Goal: Transaction & Acquisition: Purchase product/service

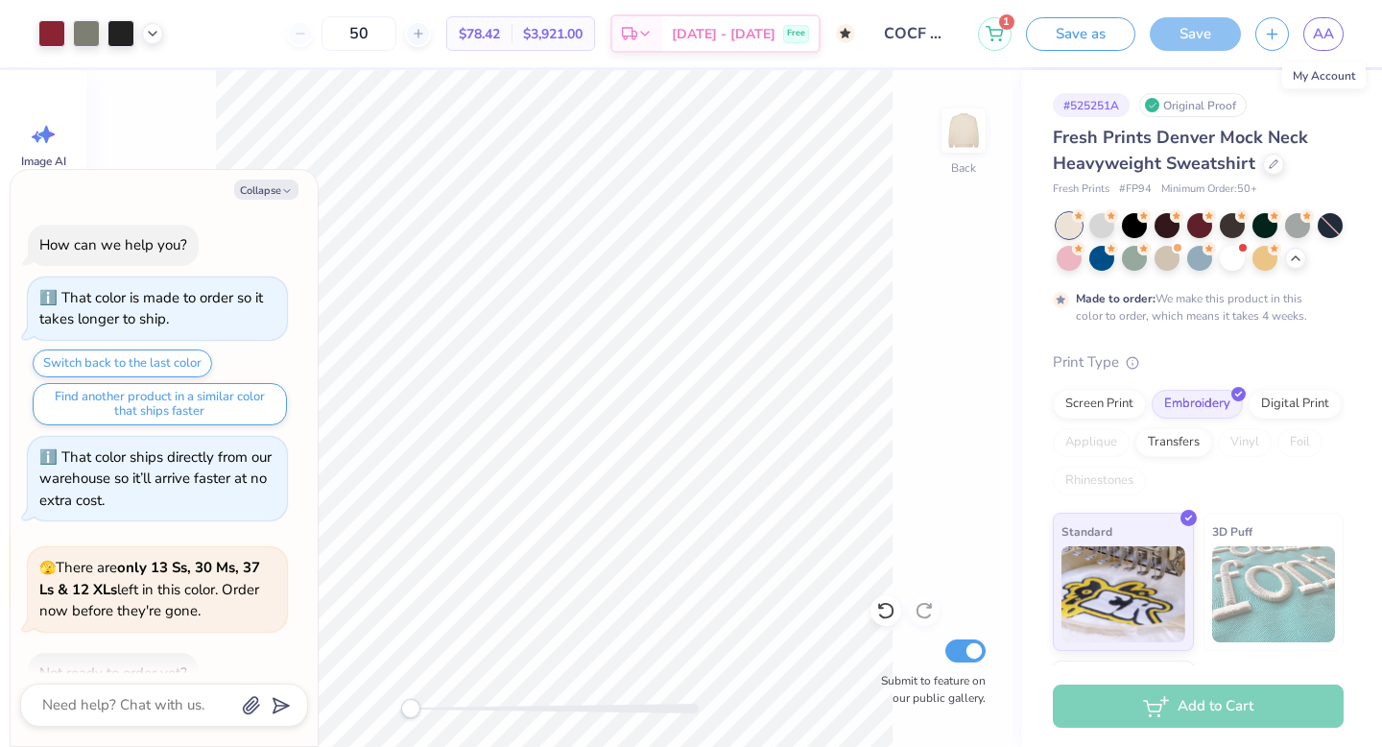
scroll to position [2192, 0]
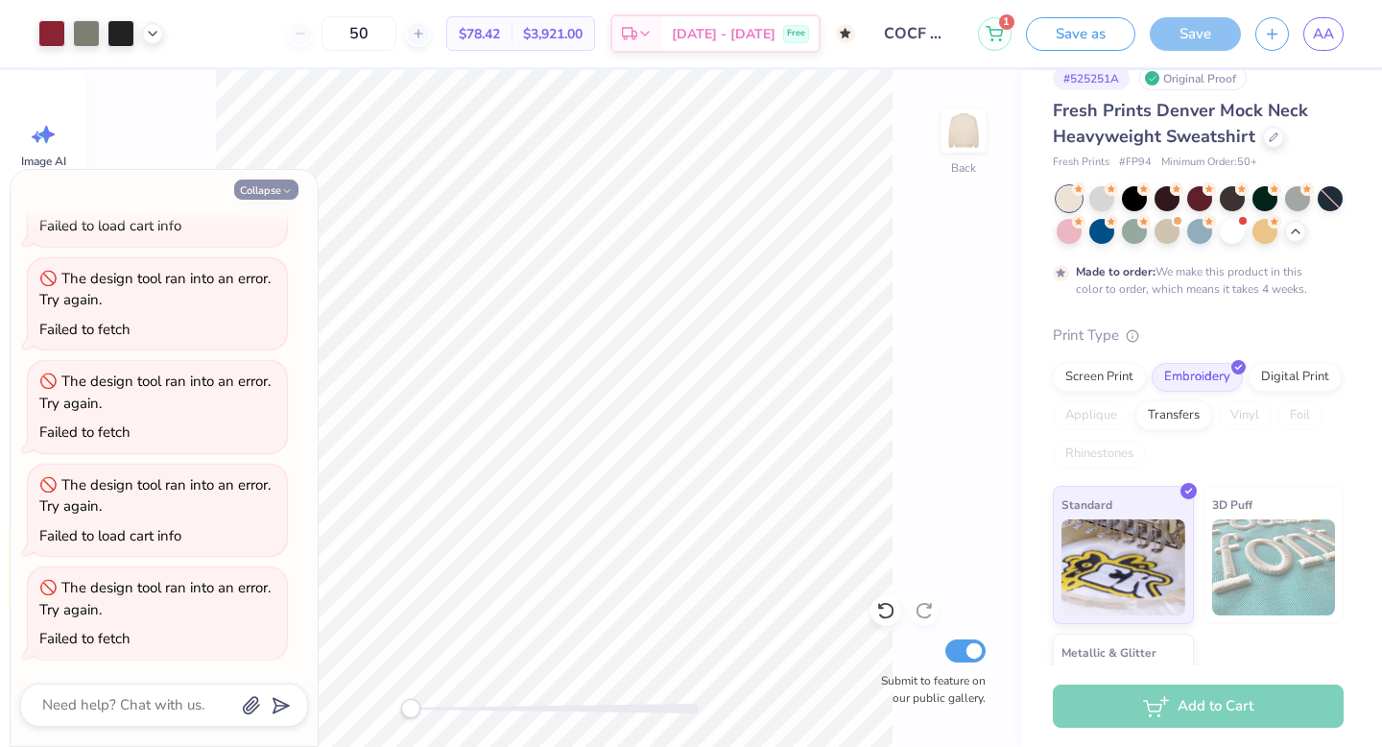
click at [267, 194] on button "Collapse" at bounding box center [266, 189] width 64 height 20
type textarea "x"
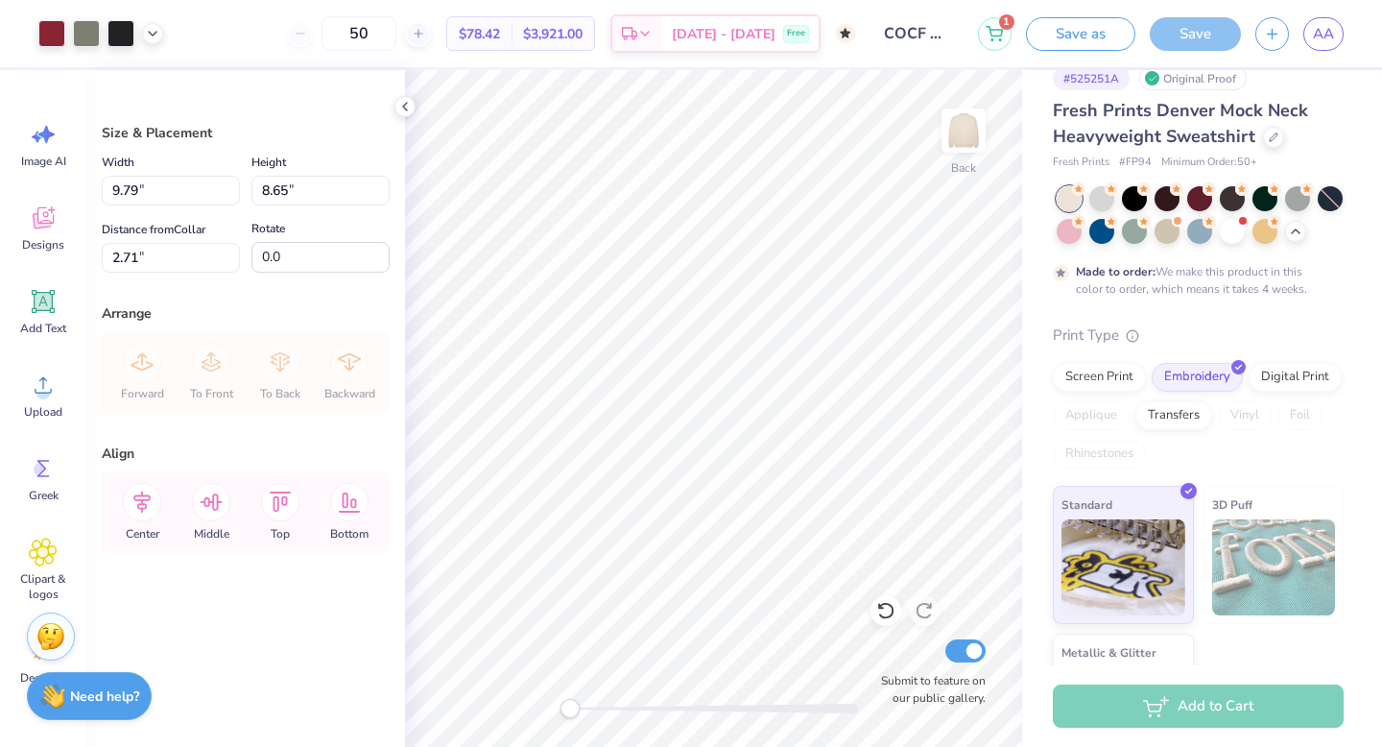
type input "4.16"
type input "3.67"
type input "0.84"
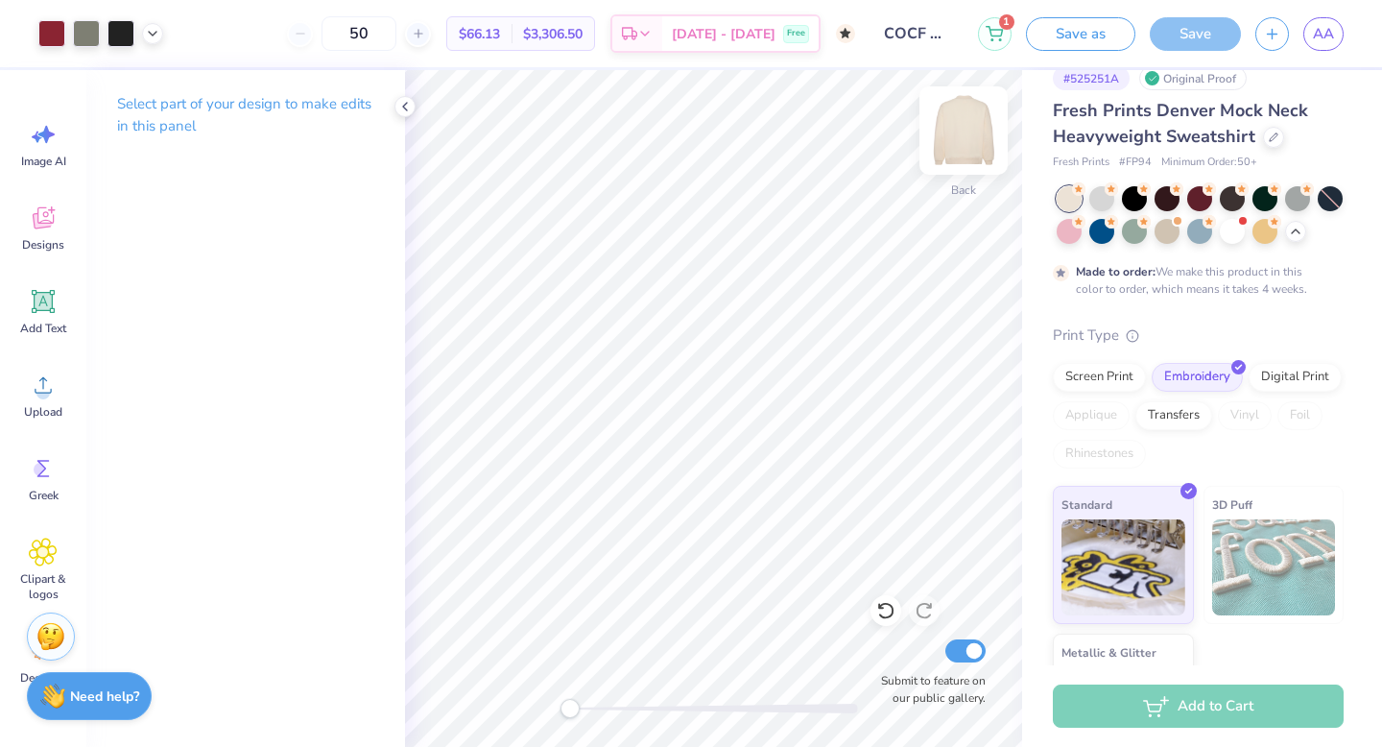
click at [970, 143] on img at bounding box center [963, 130] width 77 height 77
click at [977, 107] on img at bounding box center [963, 130] width 77 height 77
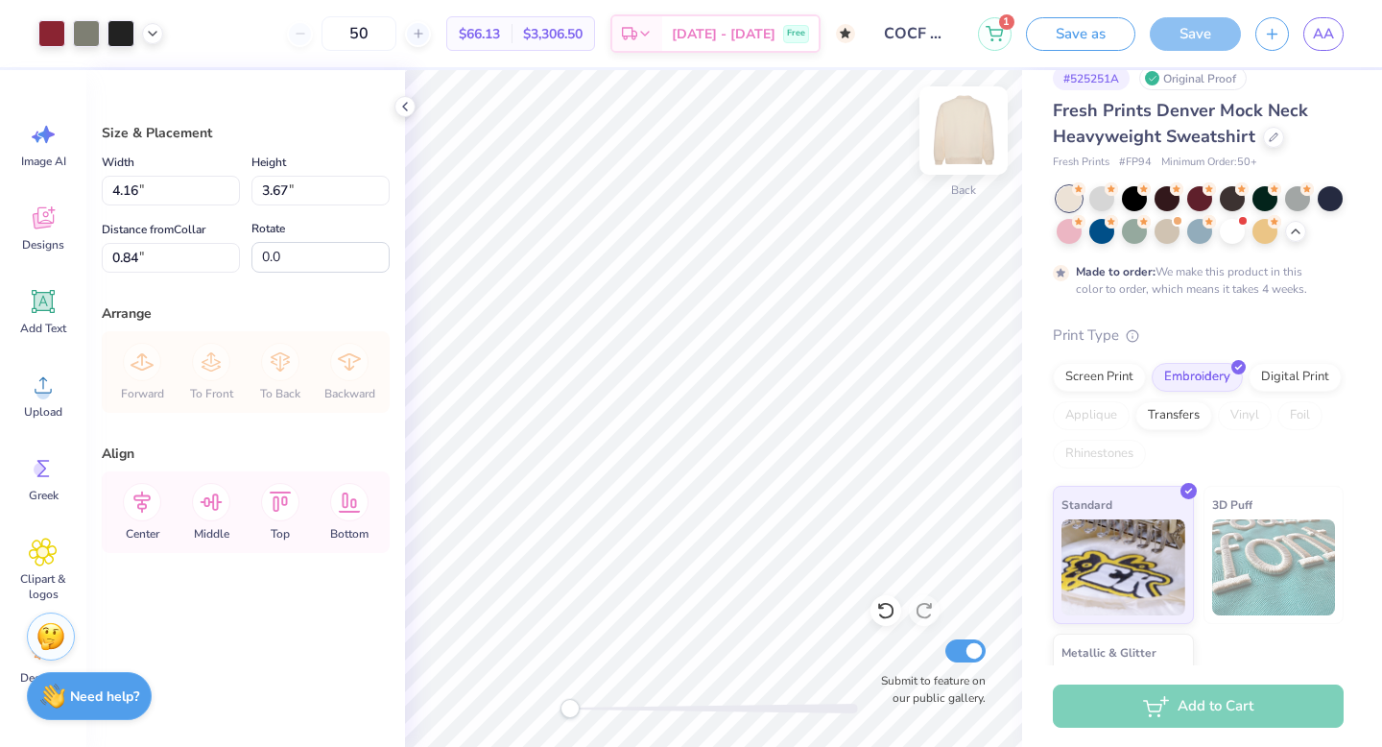
click at [971, 126] on img at bounding box center [963, 130] width 77 height 77
type input "7.25"
type input "8.03"
type input "7.09"
type input "10.16"
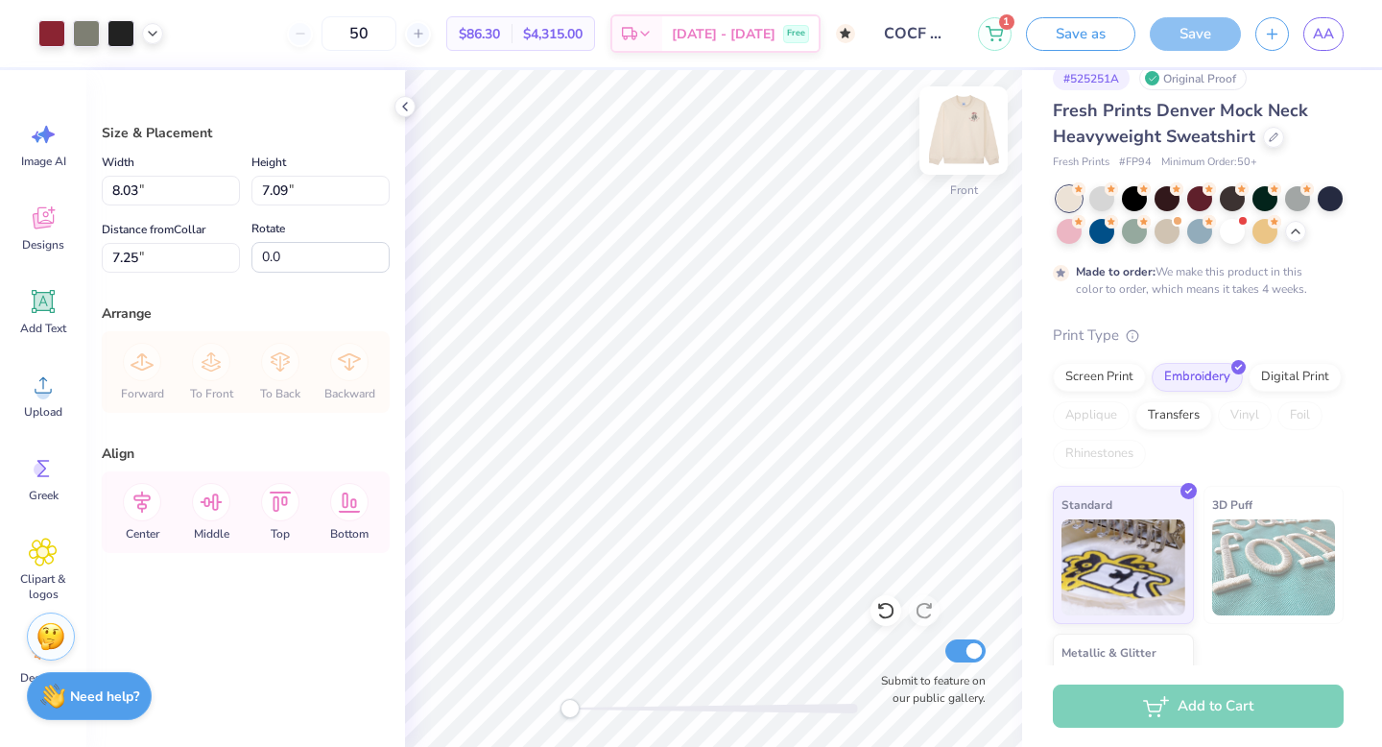
type input "8.98"
type input "6.67"
click at [949, 133] on img at bounding box center [963, 130] width 77 height 77
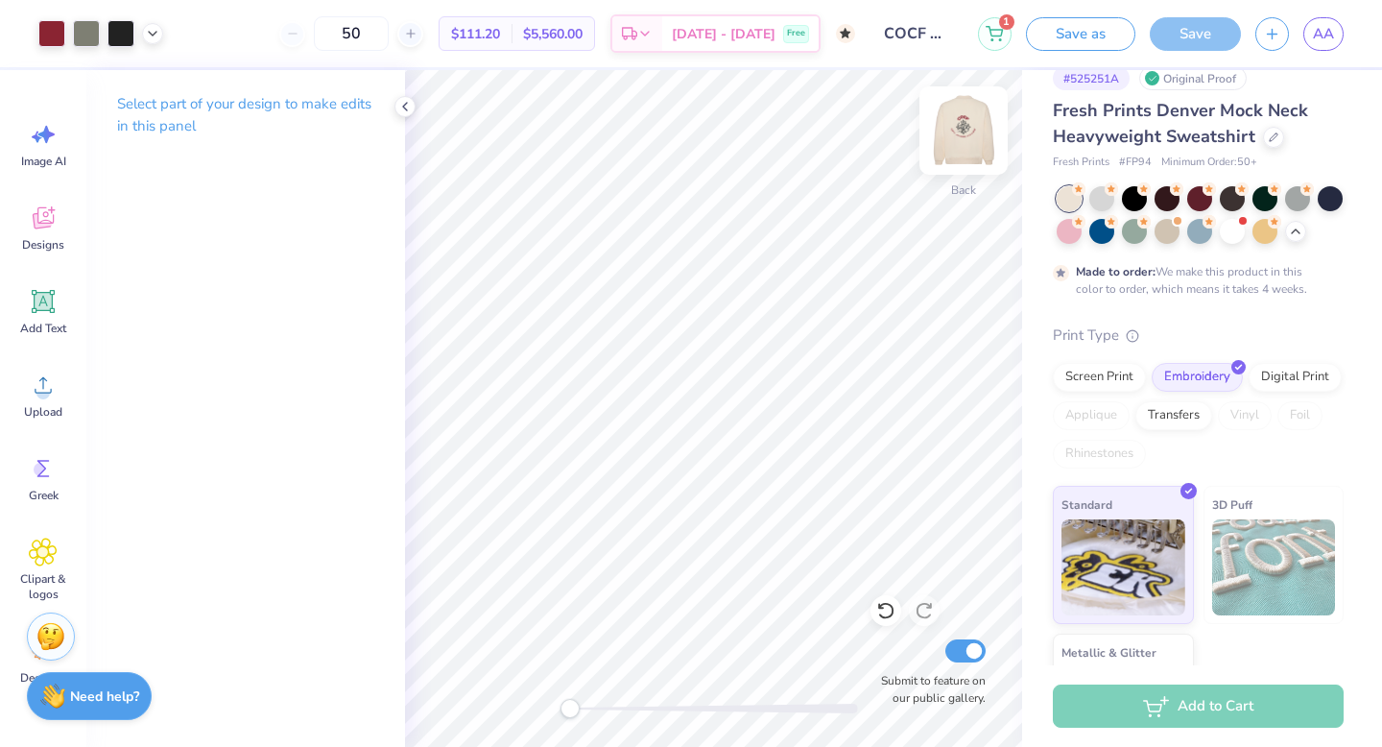
click at [974, 146] on img at bounding box center [963, 130] width 77 height 77
click at [963, 143] on img at bounding box center [963, 130] width 77 height 77
click at [1085, 37] on button "Save as" at bounding box center [1080, 31] width 109 height 34
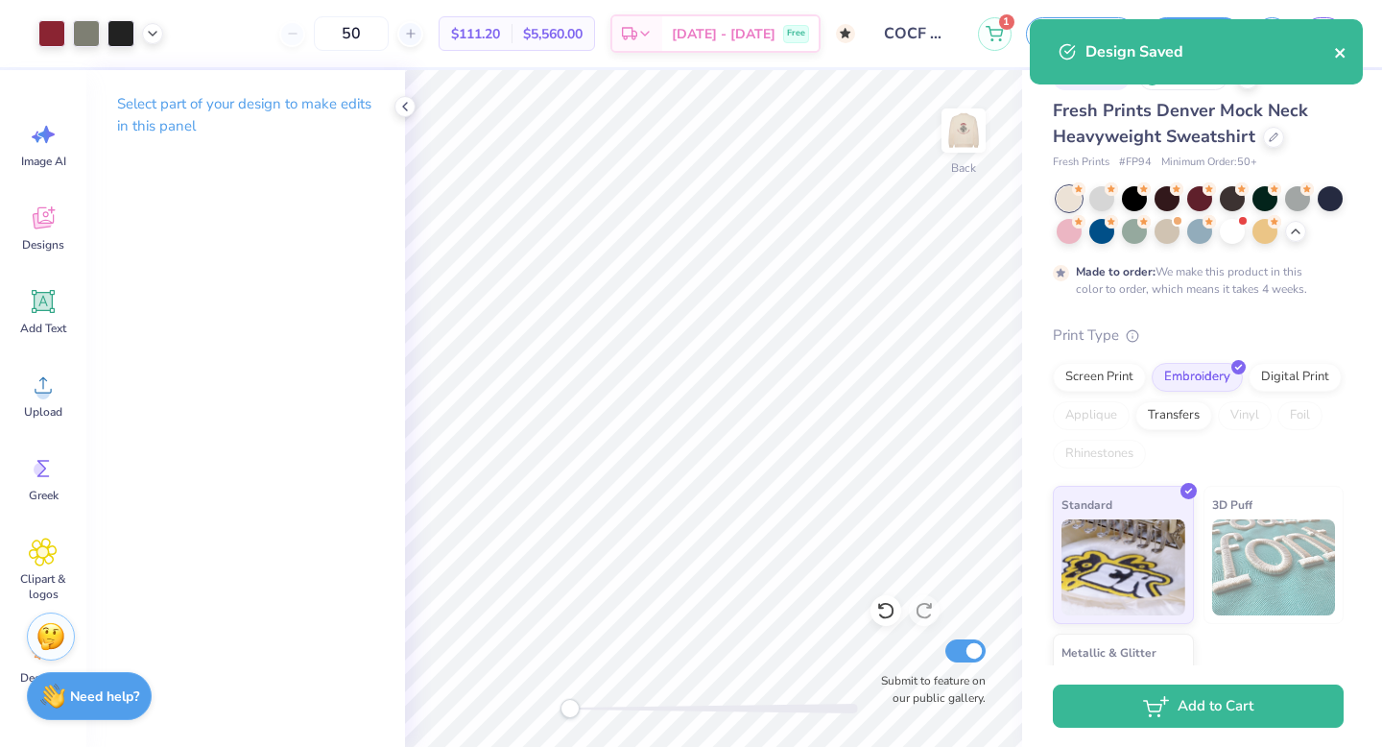
click at [1344, 53] on icon "close" at bounding box center [1340, 52] width 13 height 15
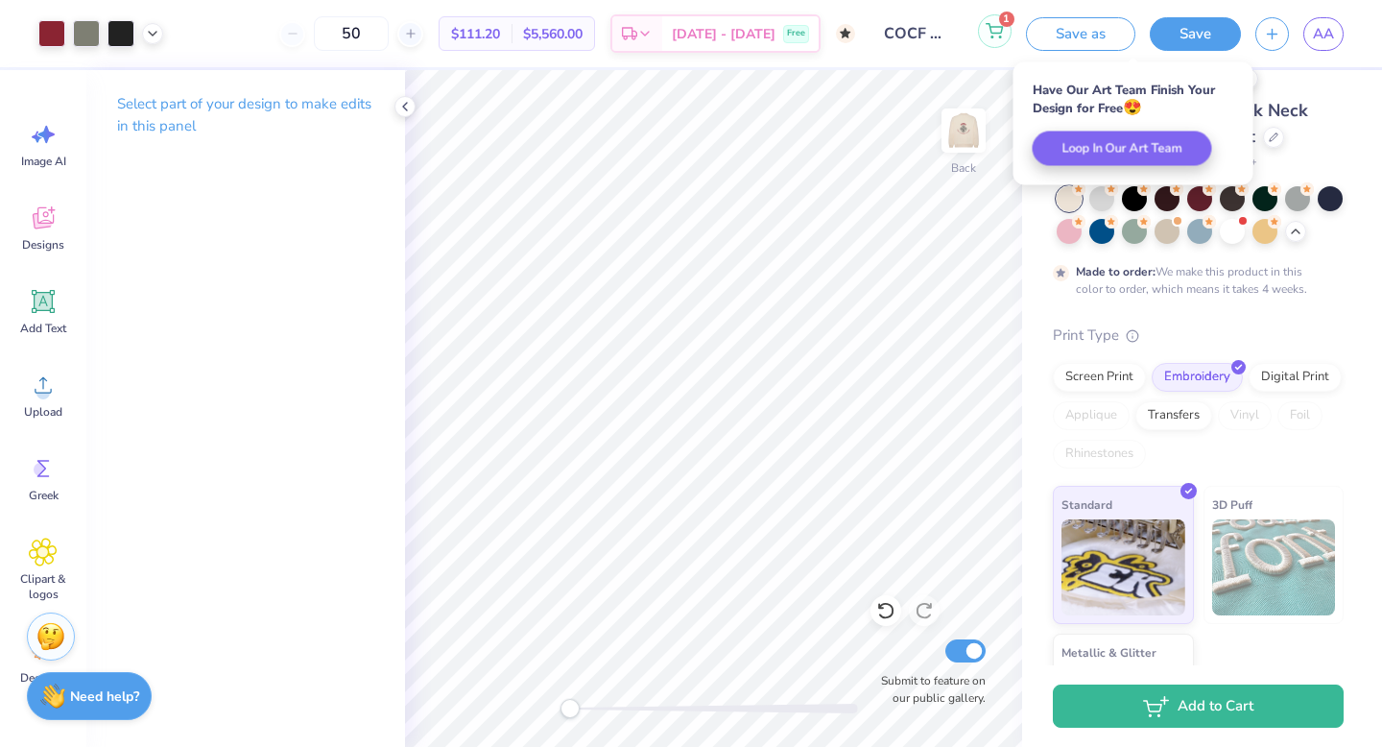
click at [1000, 31] on icon at bounding box center [993, 30] width 17 height 15
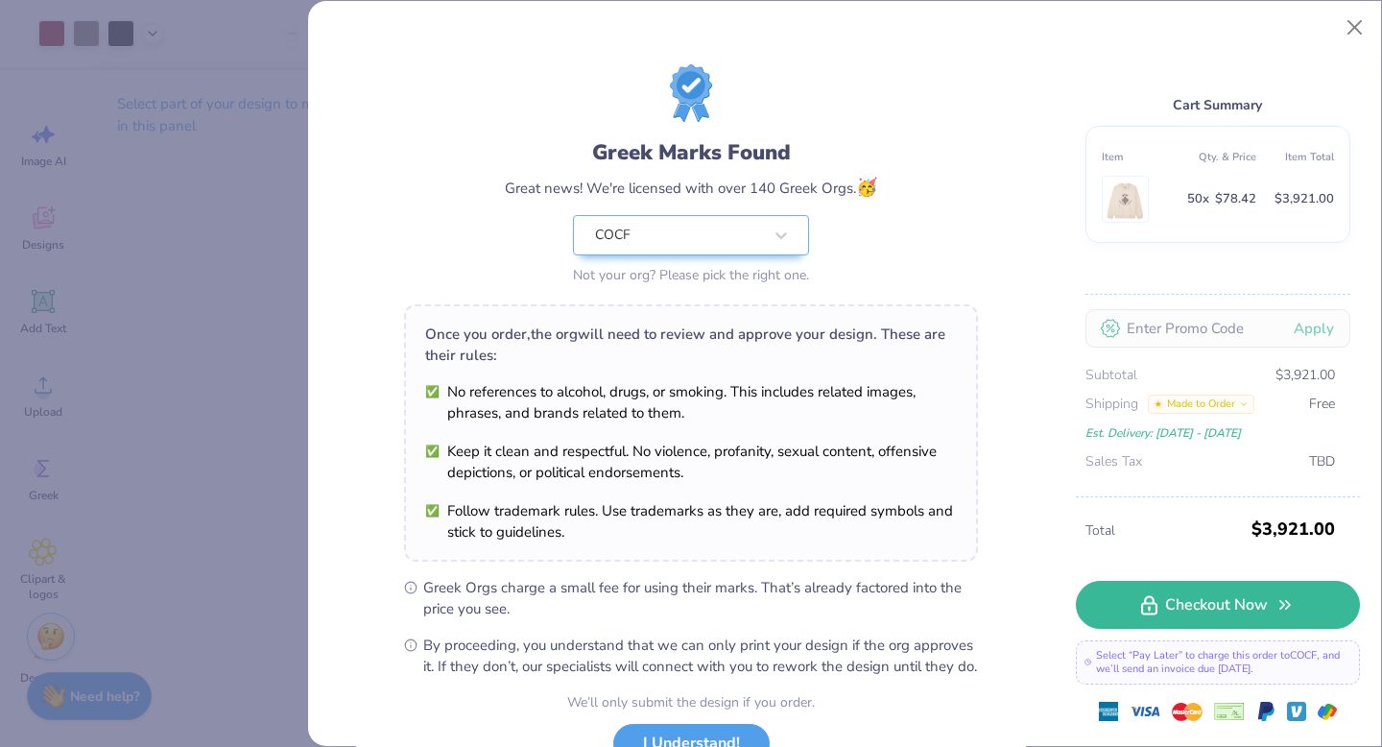
scroll to position [152, 0]
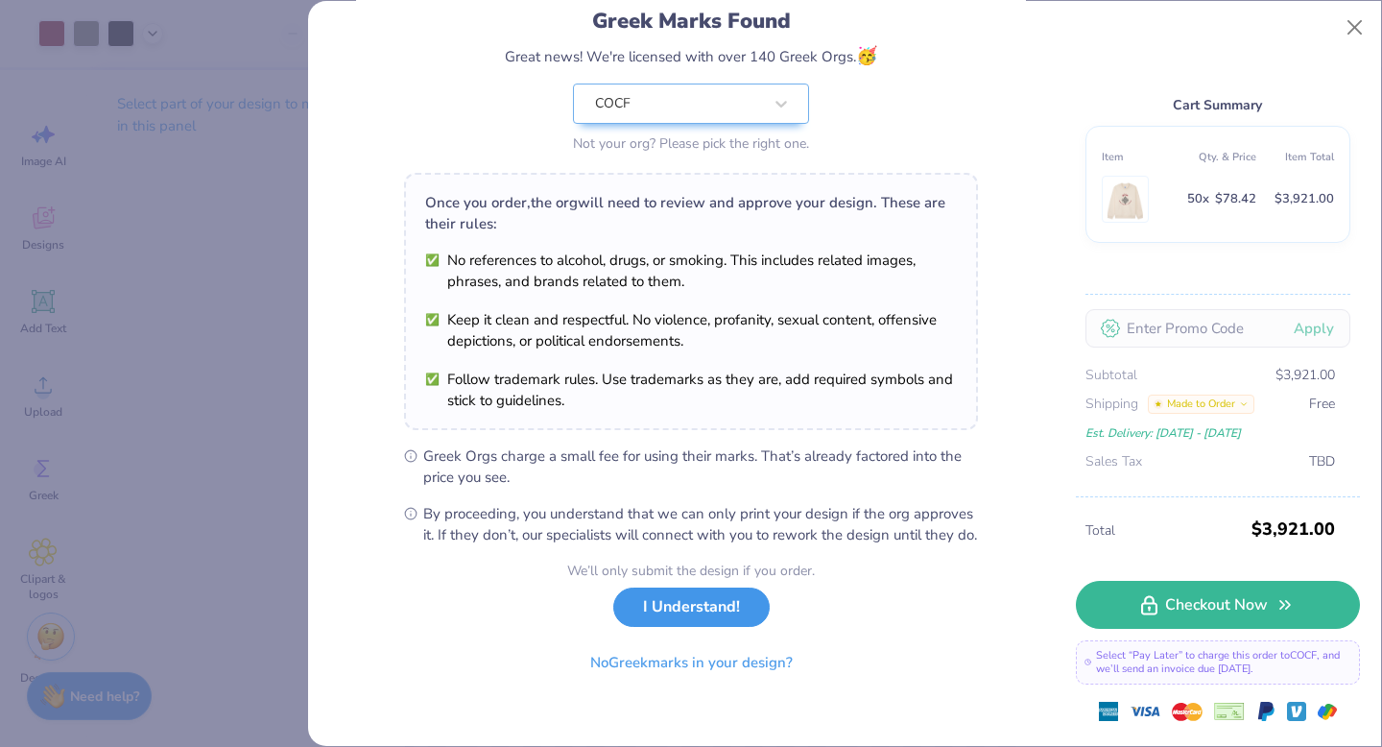
click at [726, 609] on button "I Understand!" at bounding box center [691, 606] width 156 height 39
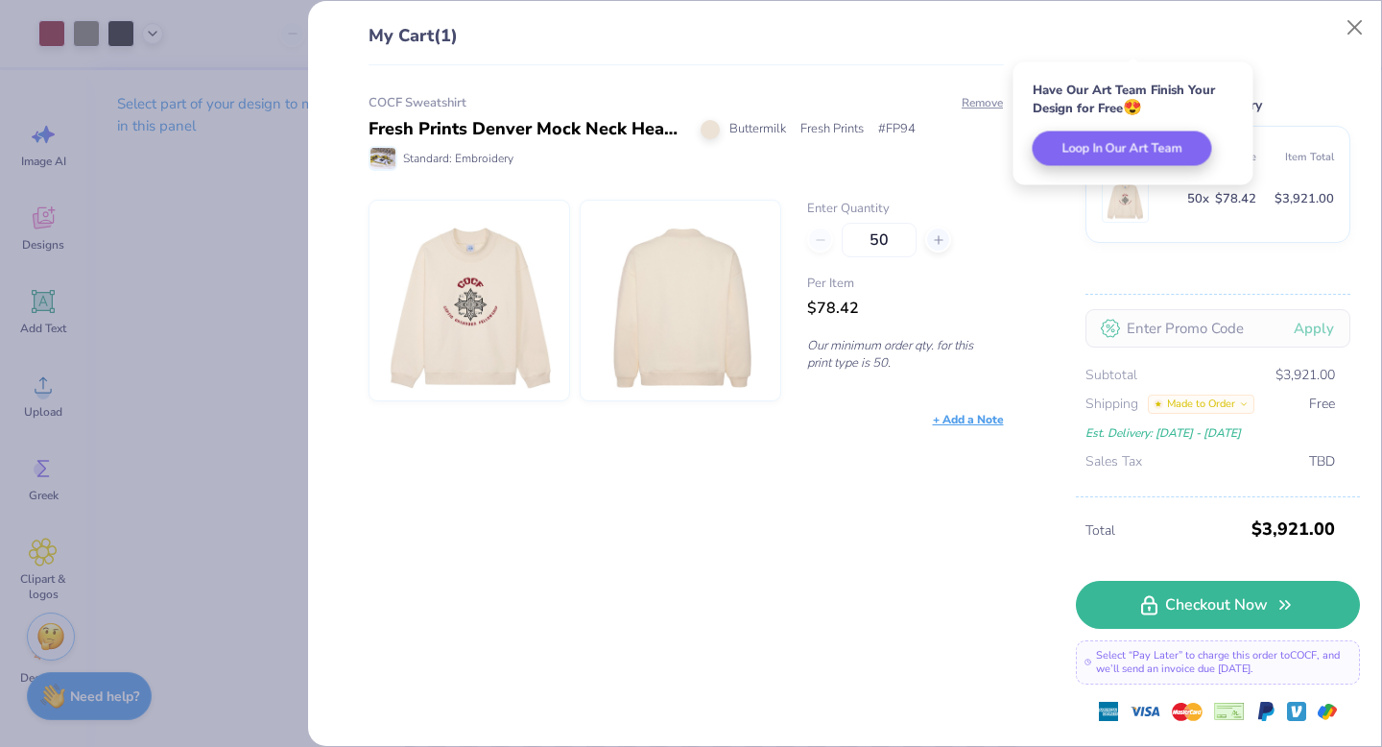
scroll to position [0, 0]
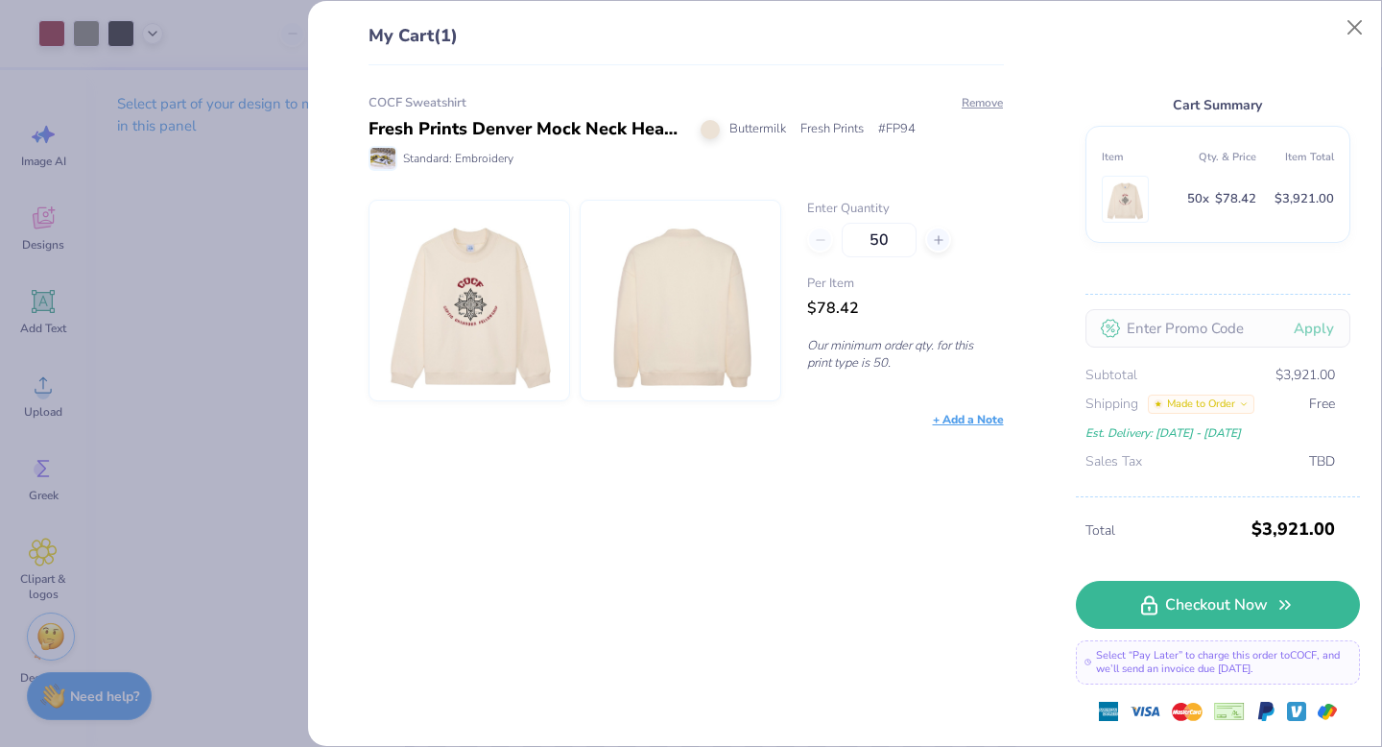
click at [1128, 184] on img at bounding box center [1124, 199] width 37 height 45
click at [1361, 24] on button "Close" at bounding box center [1355, 28] width 36 height 36
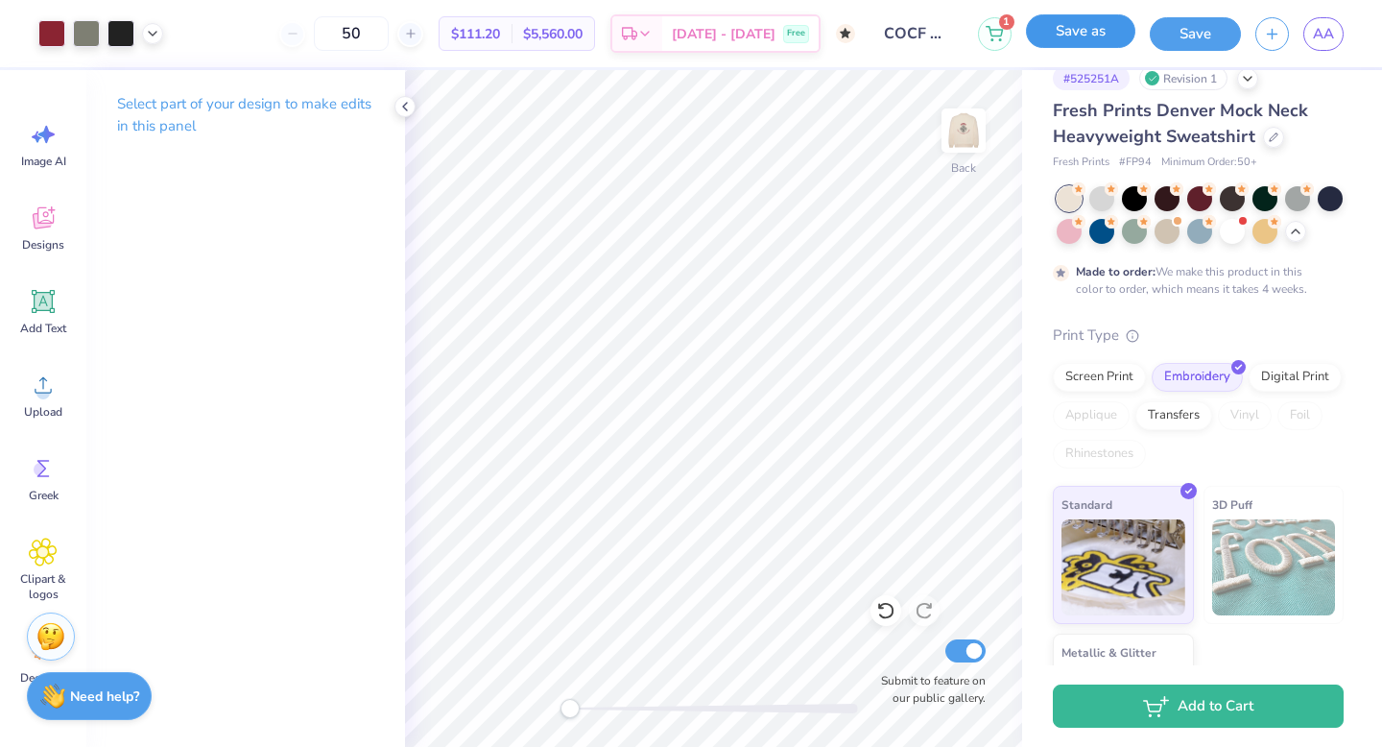
click at [1093, 21] on button "Save as" at bounding box center [1080, 31] width 109 height 34
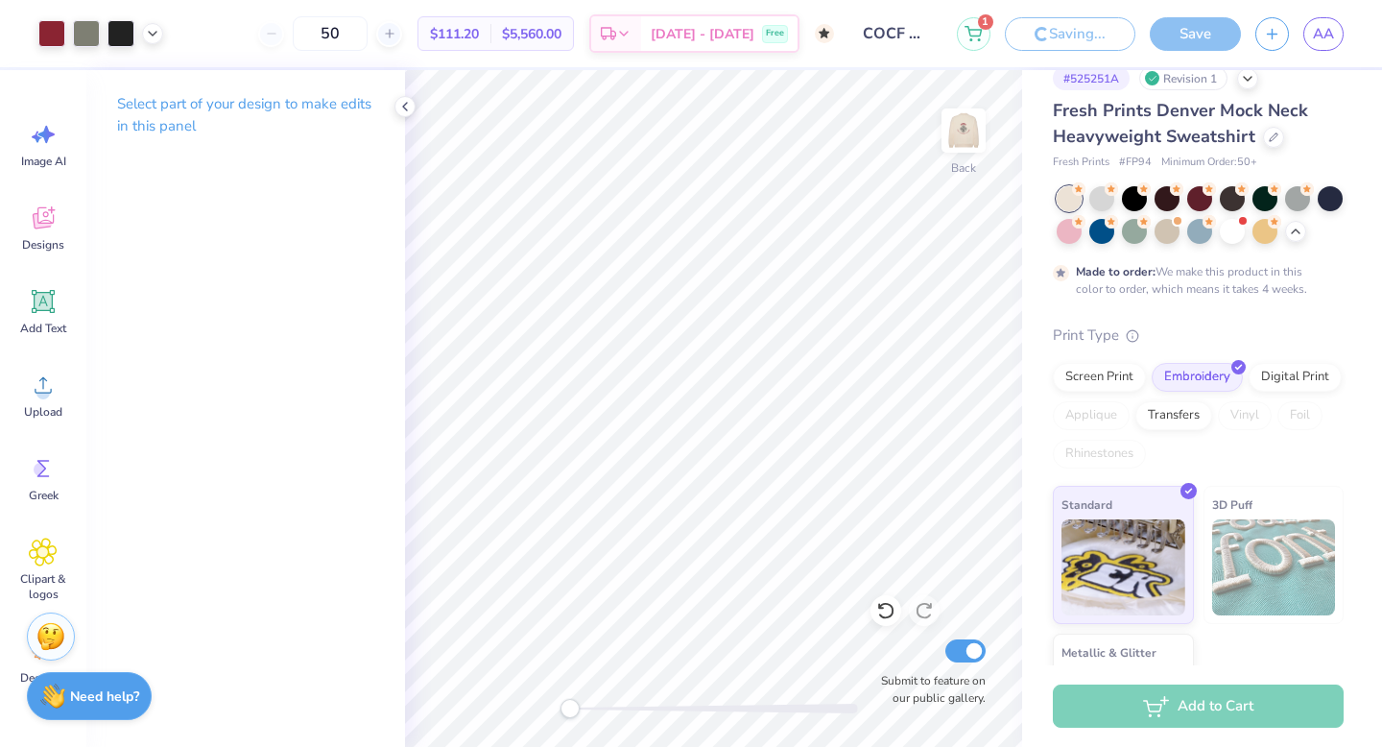
click at [904, 42] on input "COCF Sweatshirt" at bounding box center [895, 33] width 94 height 38
click at [914, 26] on input "COCF Sweatshirt" at bounding box center [895, 33] width 94 height 38
click at [926, 35] on input "COCF Sweatshirt" at bounding box center [895, 33] width 94 height 38
click at [882, 34] on input "COCF Sweatshirt" at bounding box center [895, 33] width 94 height 38
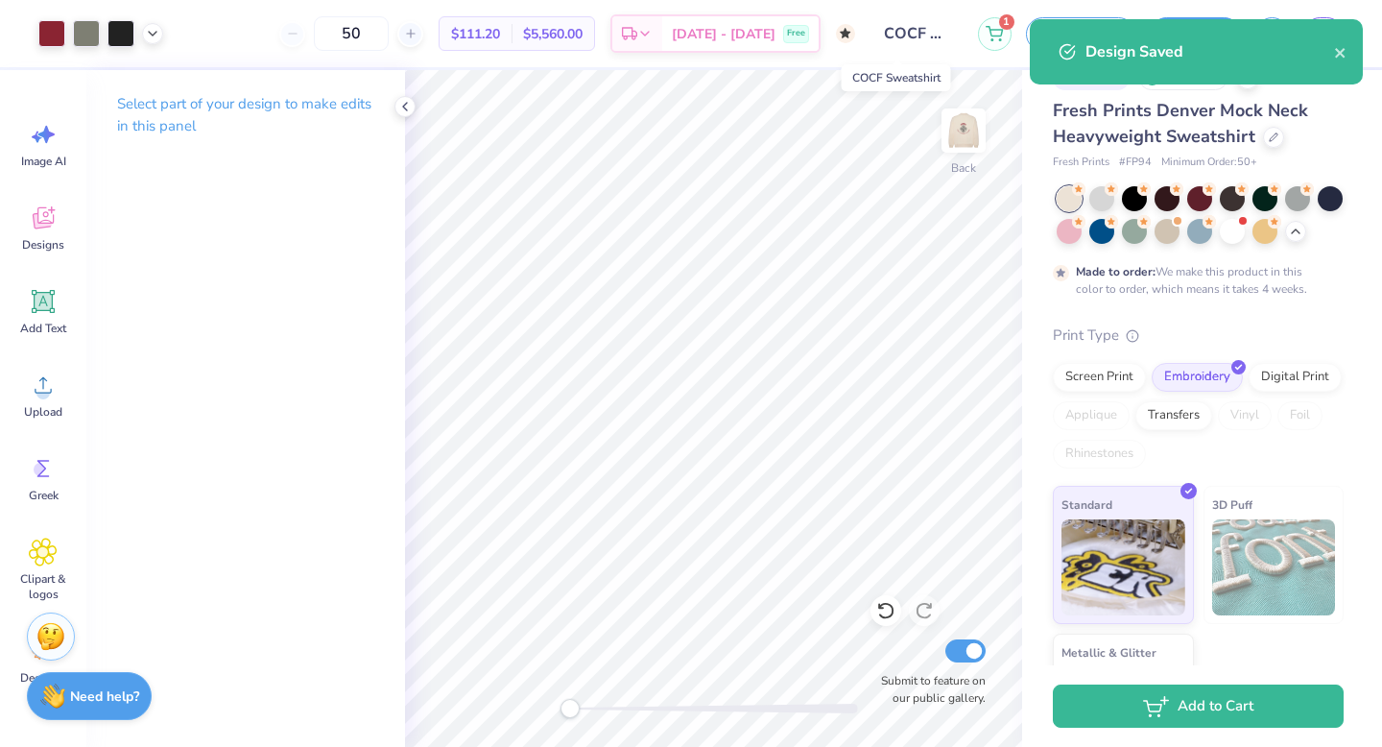
click at [912, 36] on input "COCF Sweatshirt" at bounding box center [916, 33] width 94 height 38
click at [887, 36] on input "COCF Sweatshirt" at bounding box center [916, 33] width 94 height 38
click at [911, 36] on input "COCF Sweatshirt" at bounding box center [916, 33] width 94 height 38
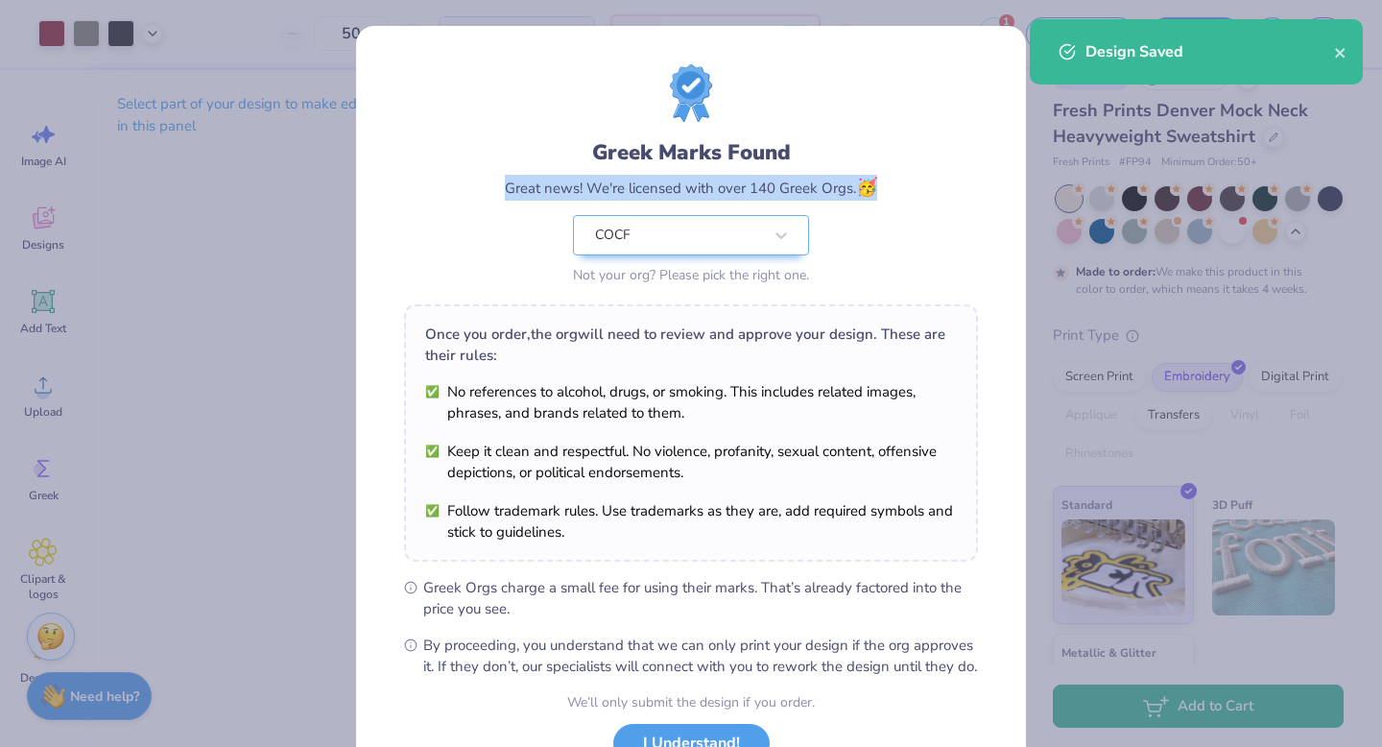
click at [909, 35] on div "Greek Marks Found Great news! We're licensed with over 140 Greek Orgs. 🥳 COCF N…" at bounding box center [691, 438] width 670 height 825
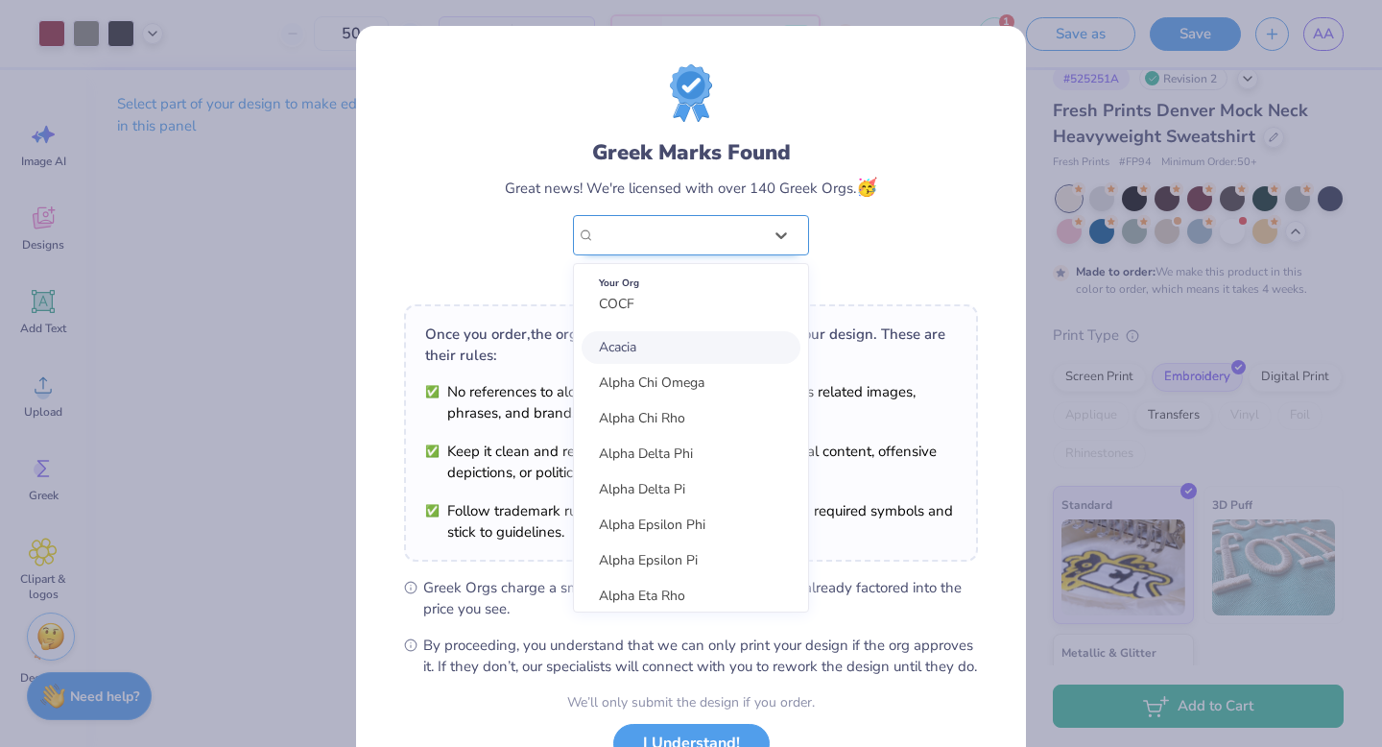
click at [687, 236] on div "COCF" at bounding box center [678, 235] width 171 height 38
click at [1007, 161] on div "Greek Marks Found Great news! We're licensed with over 140 Greek Orgs. 🥳 option…" at bounding box center [691, 438] width 670 height 825
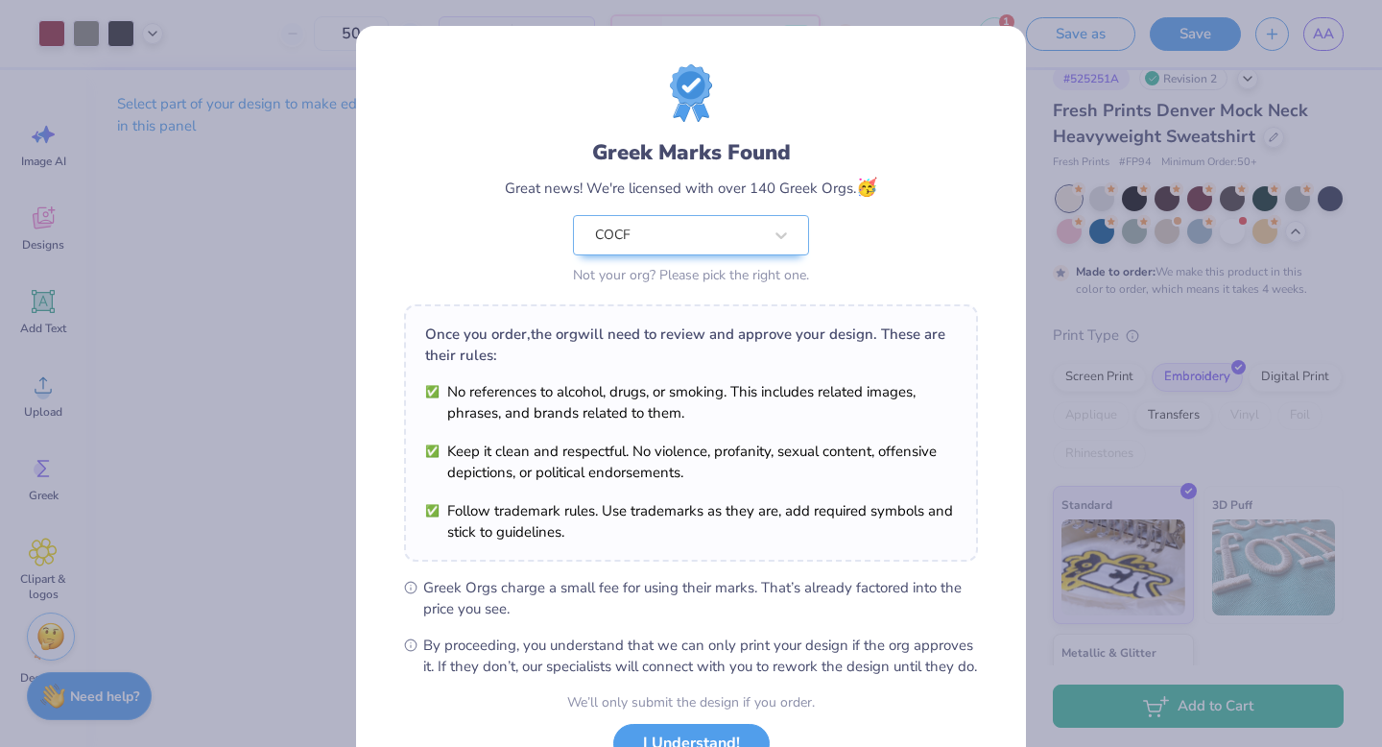
click at [1056, 157] on div "Greek Marks Found Great news! We're licensed with over 140 Greek Orgs. 🥳 COCF N…" at bounding box center [691, 373] width 1382 height 747
click at [1046, 95] on div "Greek Marks Found Great news! We're licensed with over 140 Greek Orgs. 🥳 COCF N…" at bounding box center [691, 373] width 1382 height 747
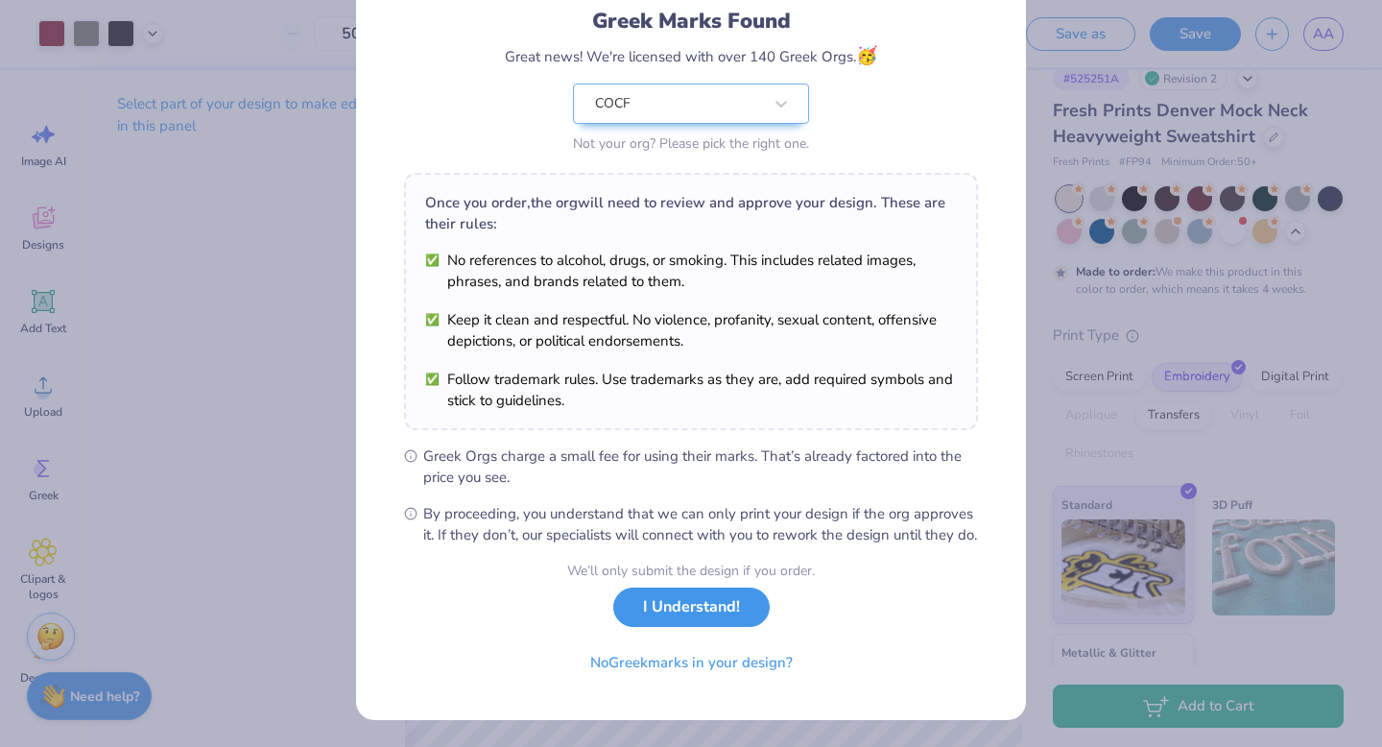
click at [726, 594] on button "I Understand!" at bounding box center [691, 606] width 156 height 39
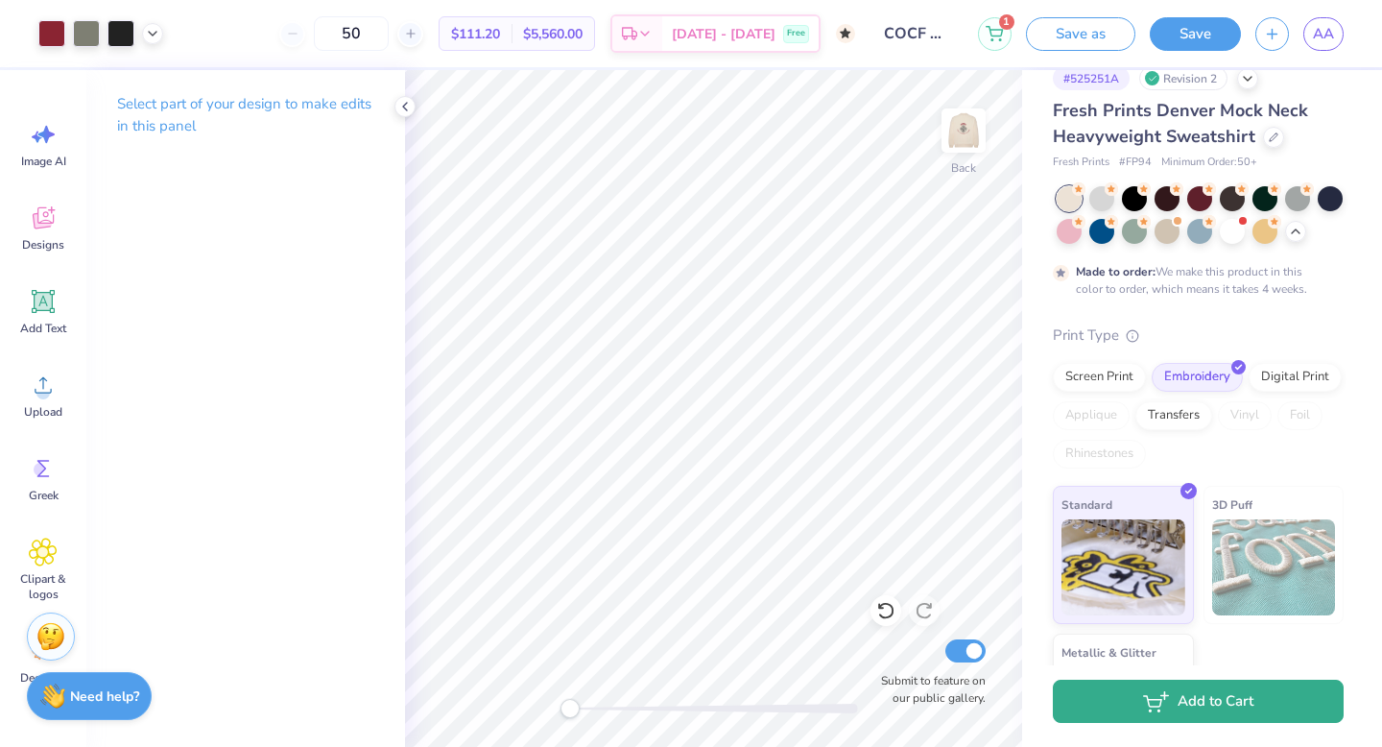
click at [1107, 711] on button "Add to Cart" at bounding box center [1198, 700] width 291 height 43
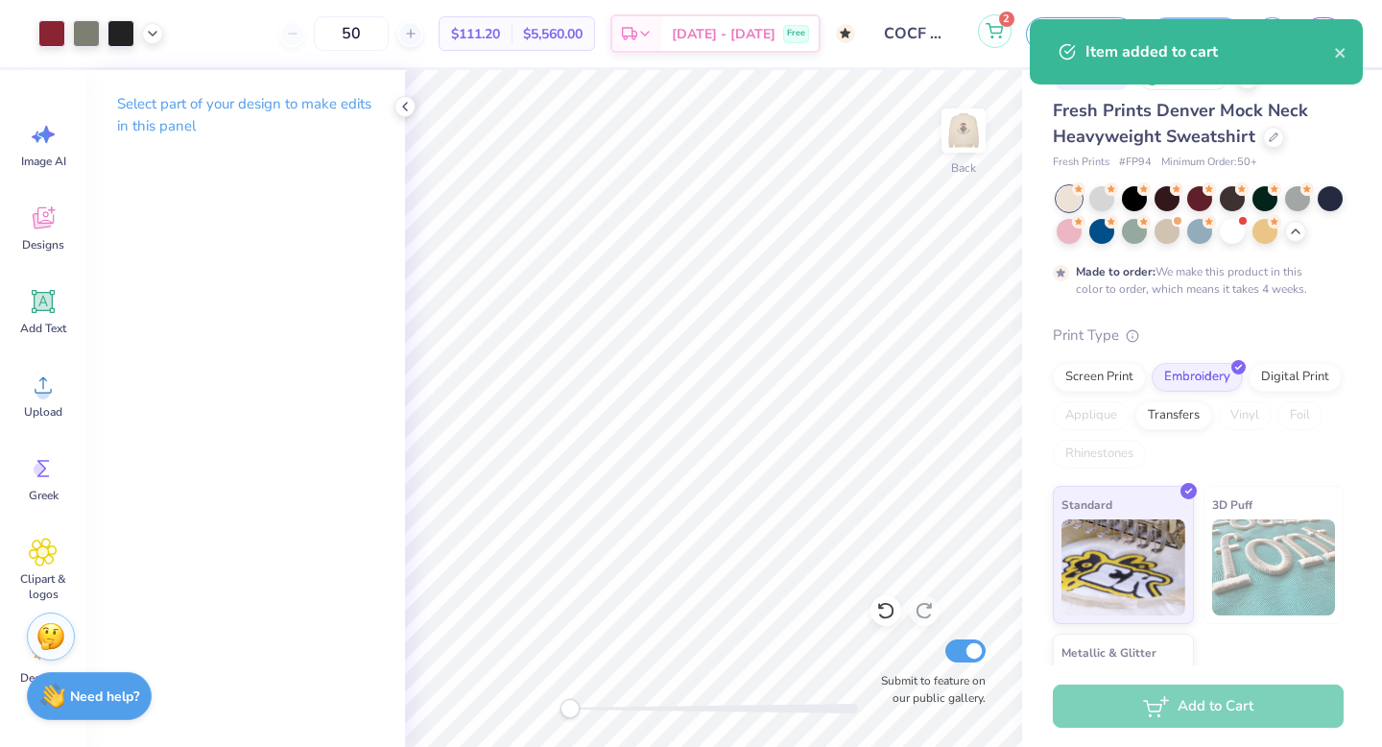
click at [987, 17] on button "2" at bounding box center [995, 31] width 34 height 34
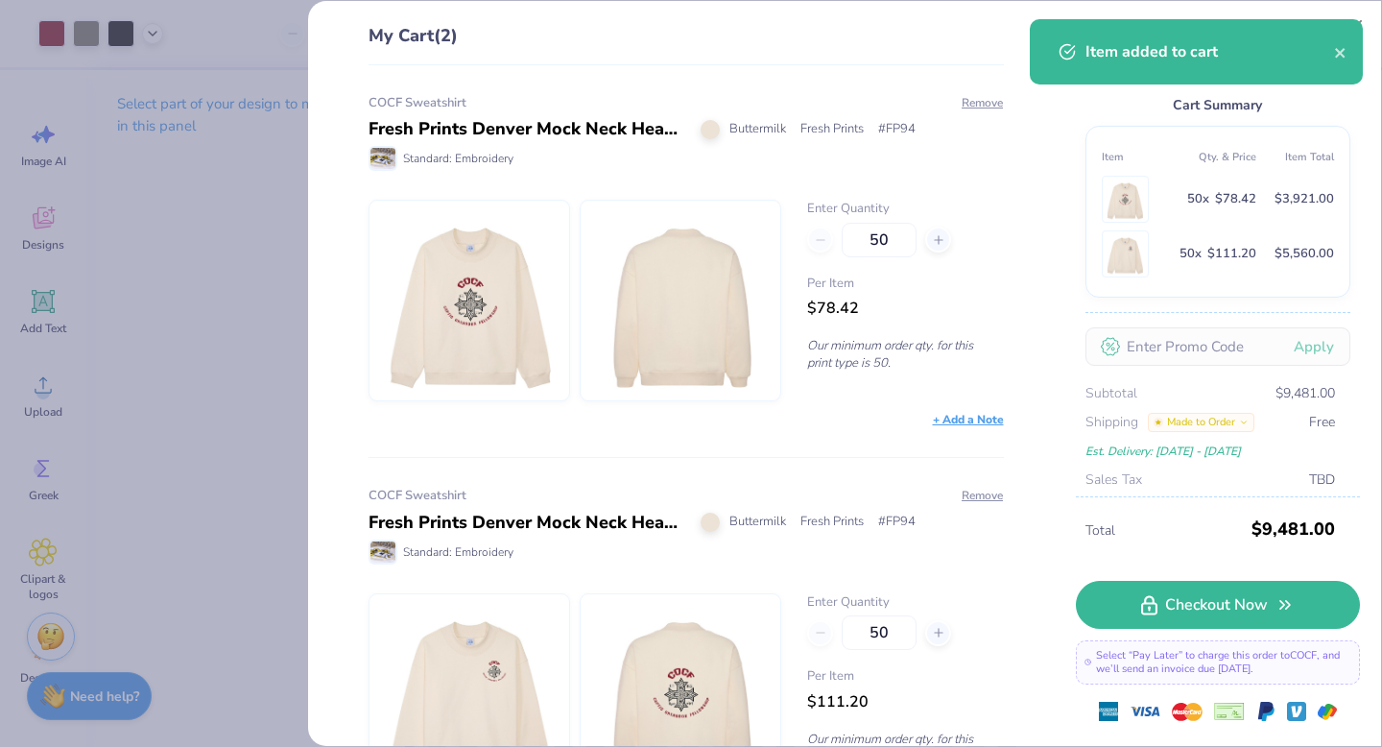
scroll to position [94, 0]
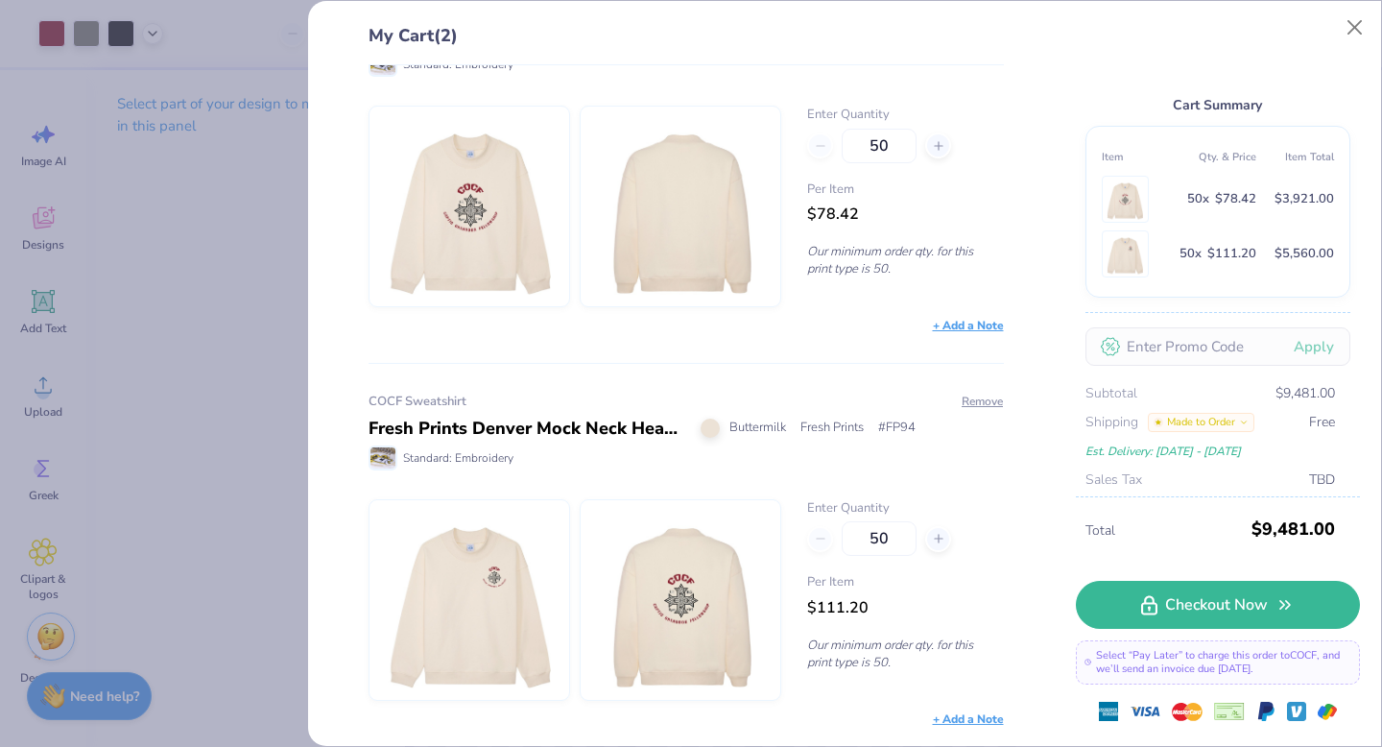
click at [697, 610] on img at bounding box center [680, 600] width 165 height 200
click at [176, 503] on div "My Cart (2) COCF Sweatshirt Fresh Prints Denver Mock Neck Heavyweight Sweatshir…" at bounding box center [691, 373] width 1382 height 747
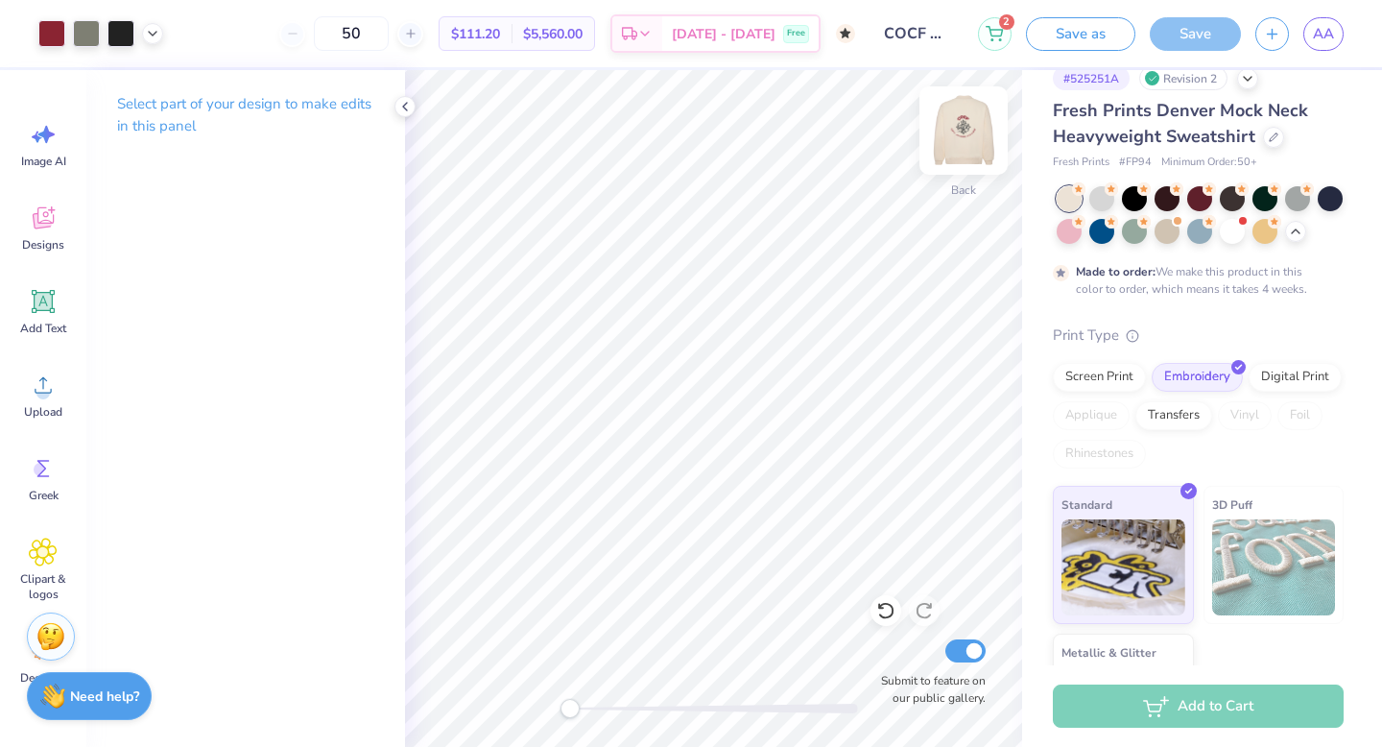
click at [949, 137] on img at bounding box center [963, 130] width 77 height 77
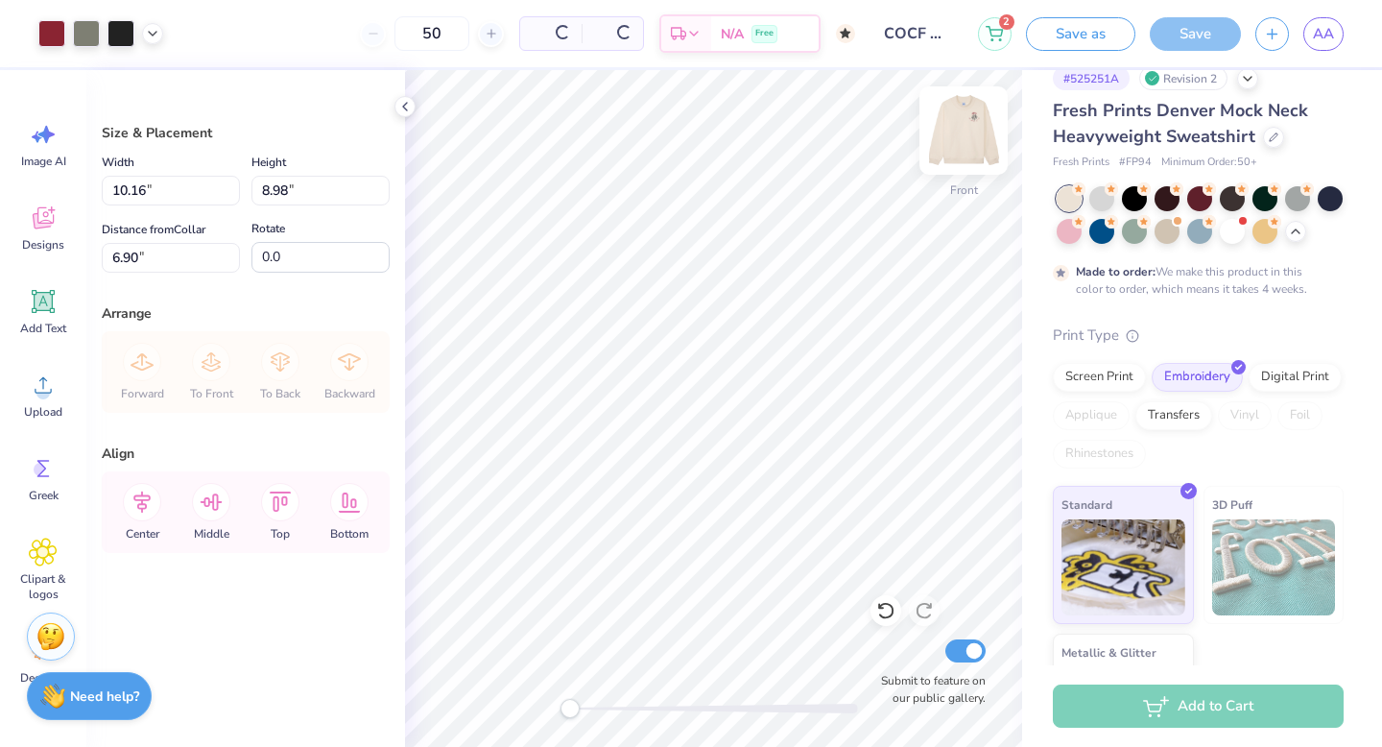
type input "6.90"
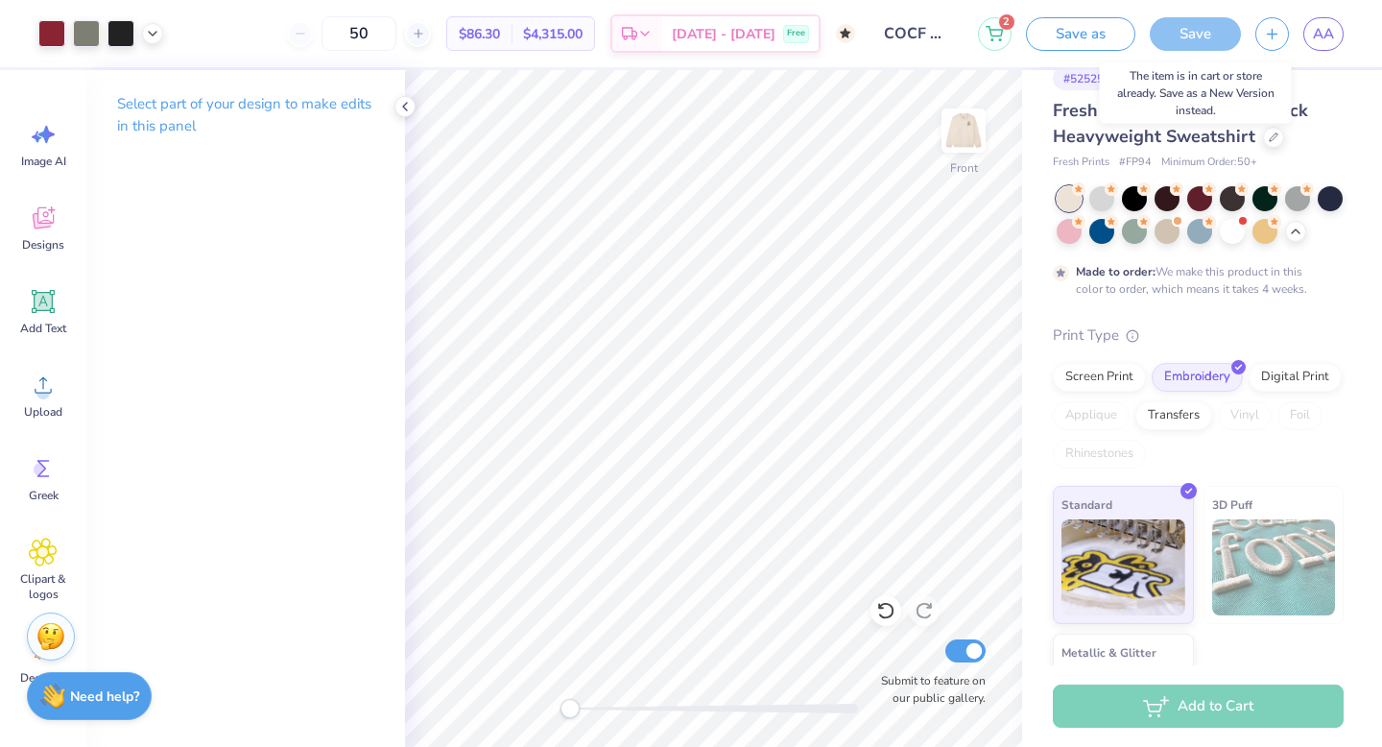
click at [1202, 28] on div "Save" at bounding box center [1195, 34] width 91 height 34
click at [1066, 48] on button "Save as" at bounding box center [1080, 31] width 109 height 34
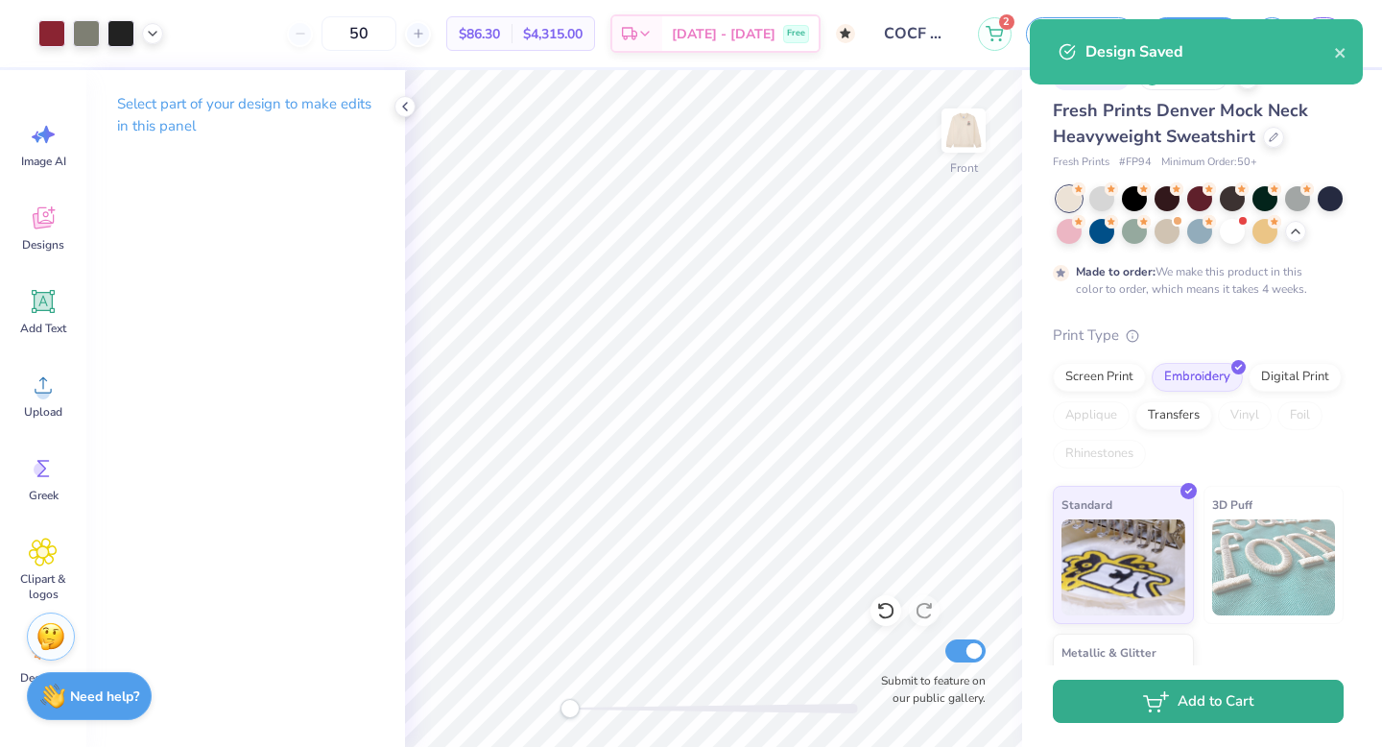
click at [1119, 700] on button "Add to Cart" at bounding box center [1198, 700] width 291 height 43
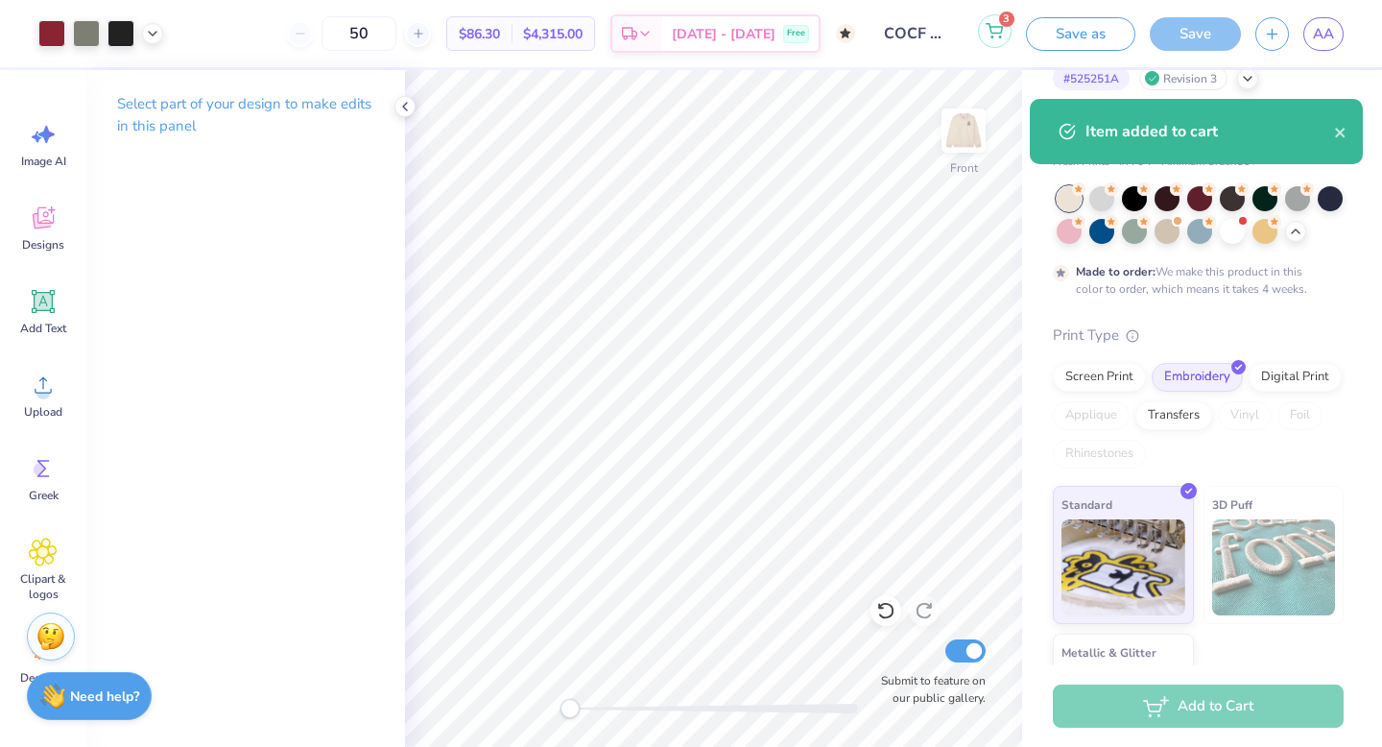
click at [992, 33] on icon at bounding box center [994, 29] width 16 height 10
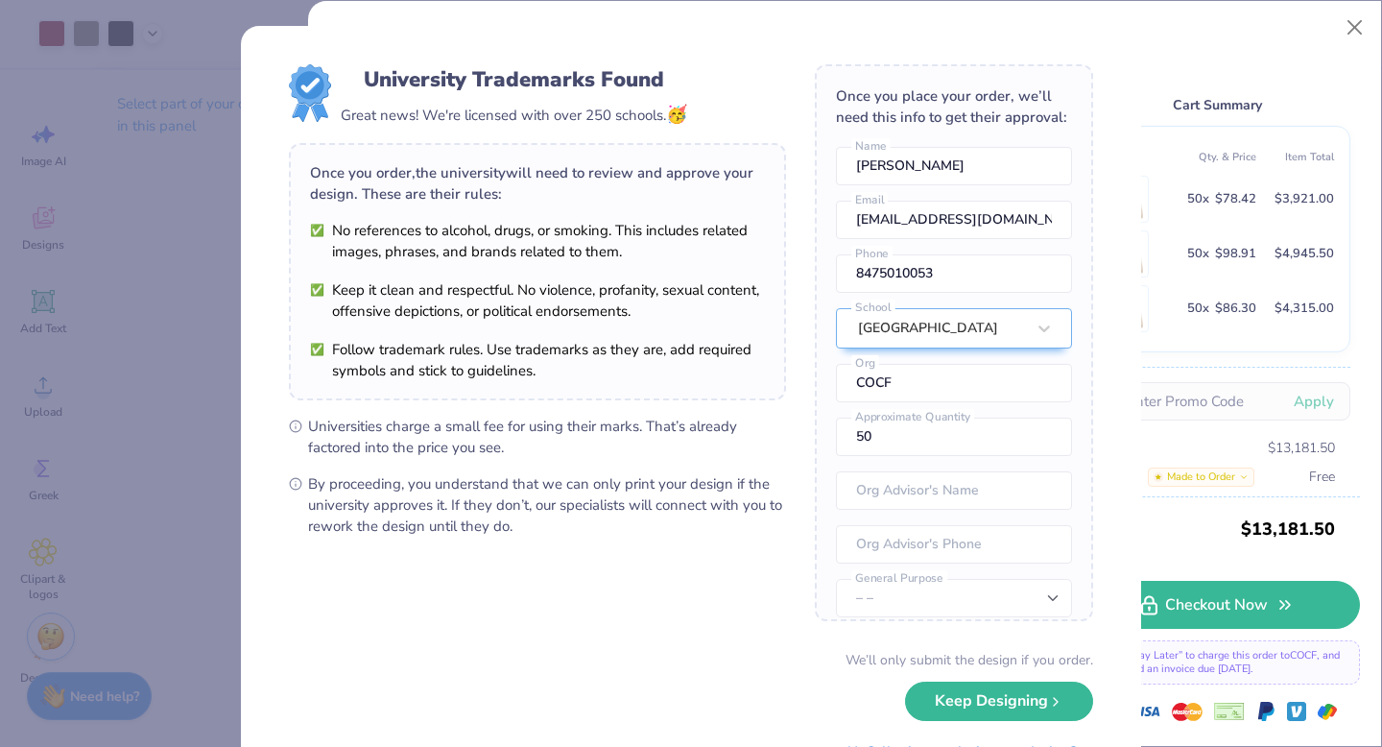
click at [1355, 27] on div "University Trademarks Found Great news! We're licensed with over 250 schools. 🥳…" at bounding box center [691, 373] width 1382 height 747
click at [1340, 35] on div "University Trademarks Found Great news! We're licensed with over 250 schools. 🥳…" at bounding box center [691, 373] width 1382 height 747
click at [1351, 31] on div "University Trademarks Found Great news! We're licensed with over 250 schools. 🥳…" at bounding box center [691, 373] width 1382 height 747
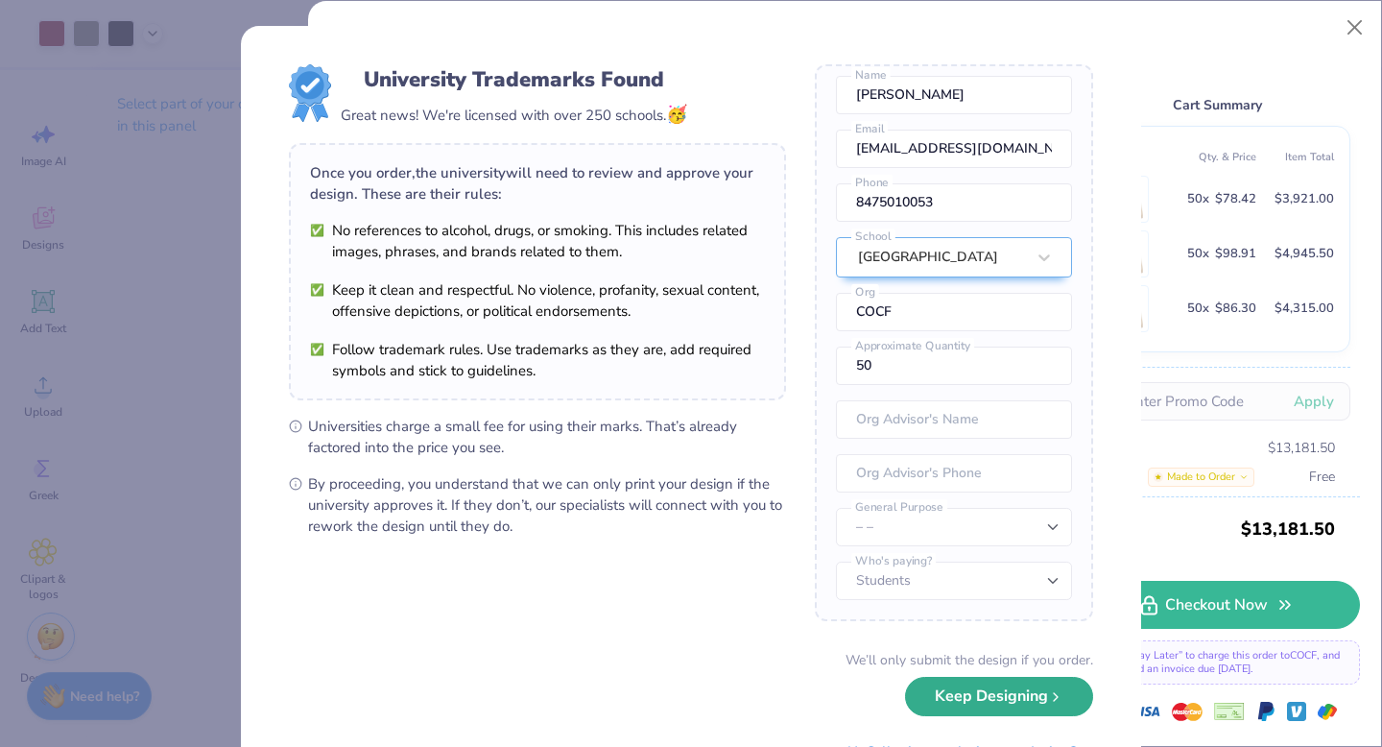
click at [987, 708] on button "Keep Designing" at bounding box center [999, 696] width 188 height 39
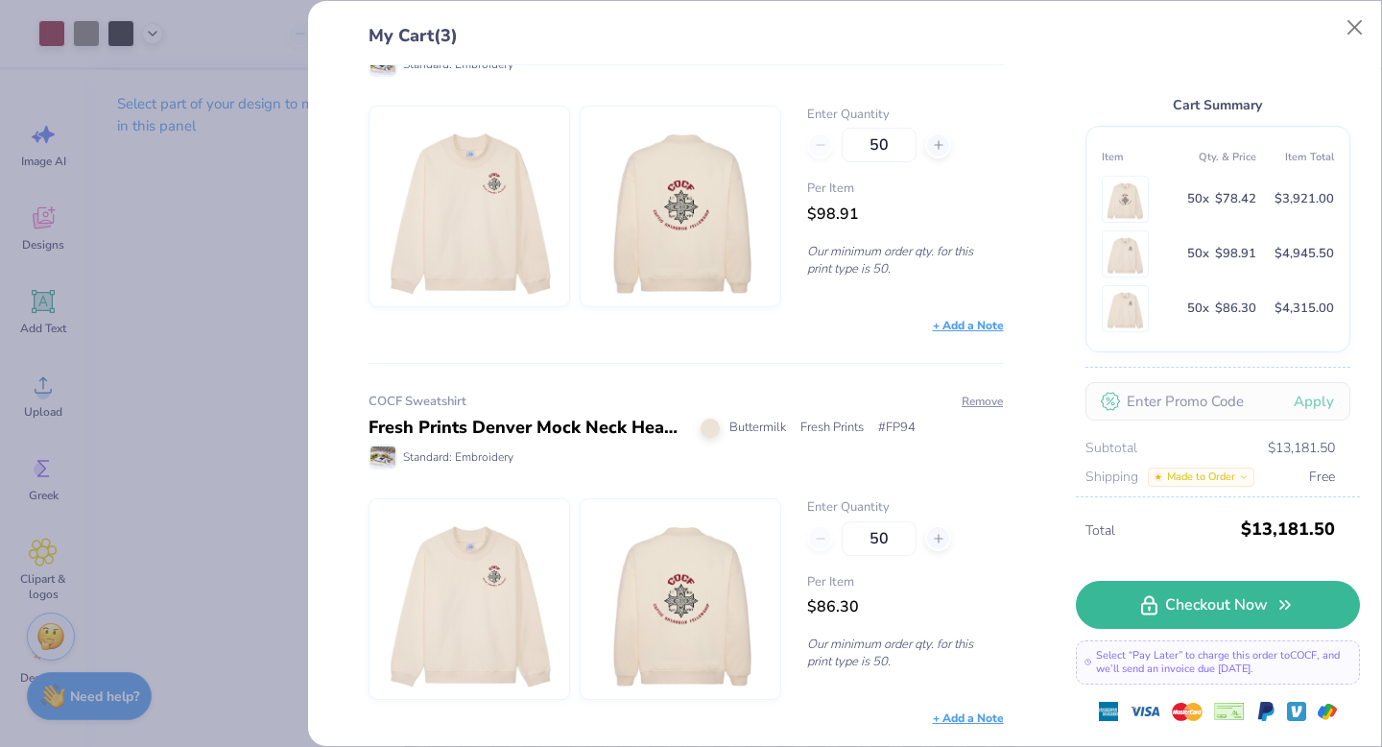
scroll to position [402, 0]
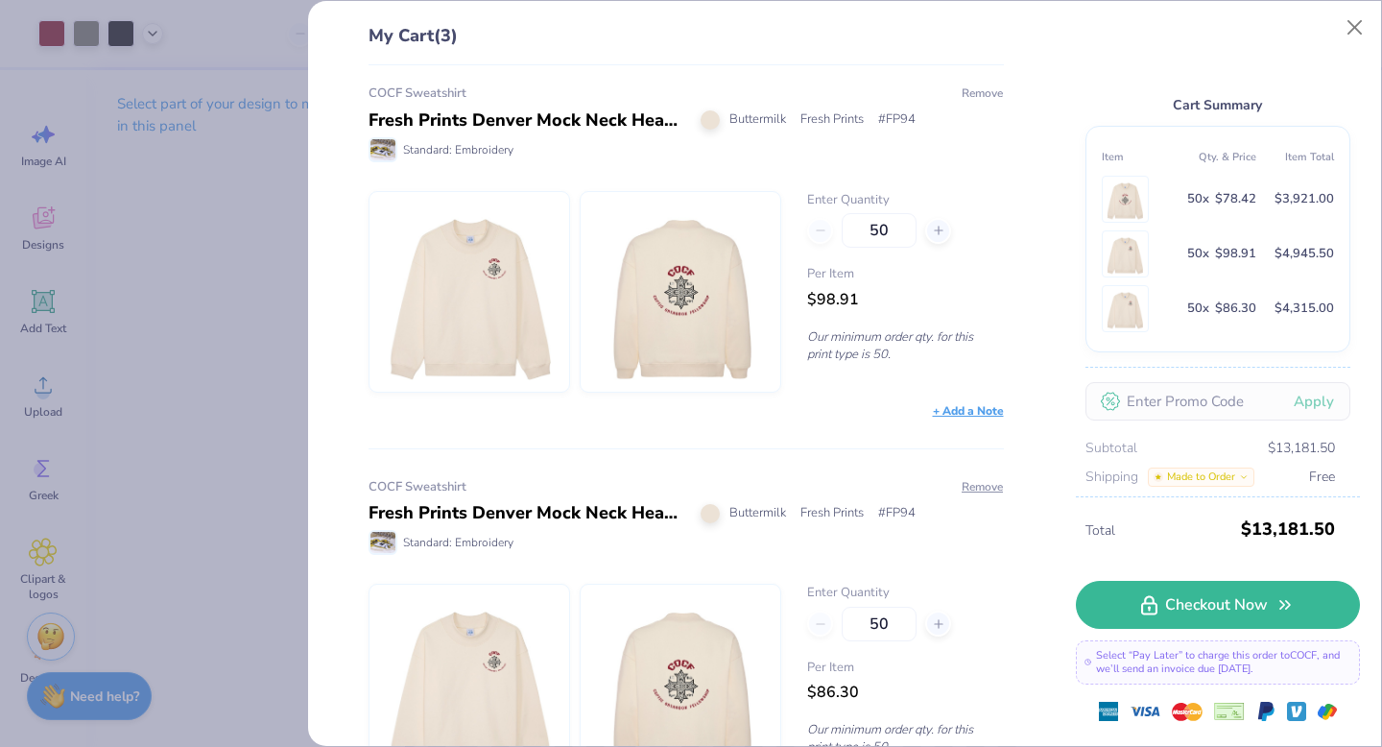
click at [986, 89] on button "Remove" at bounding box center [982, 92] width 43 height 17
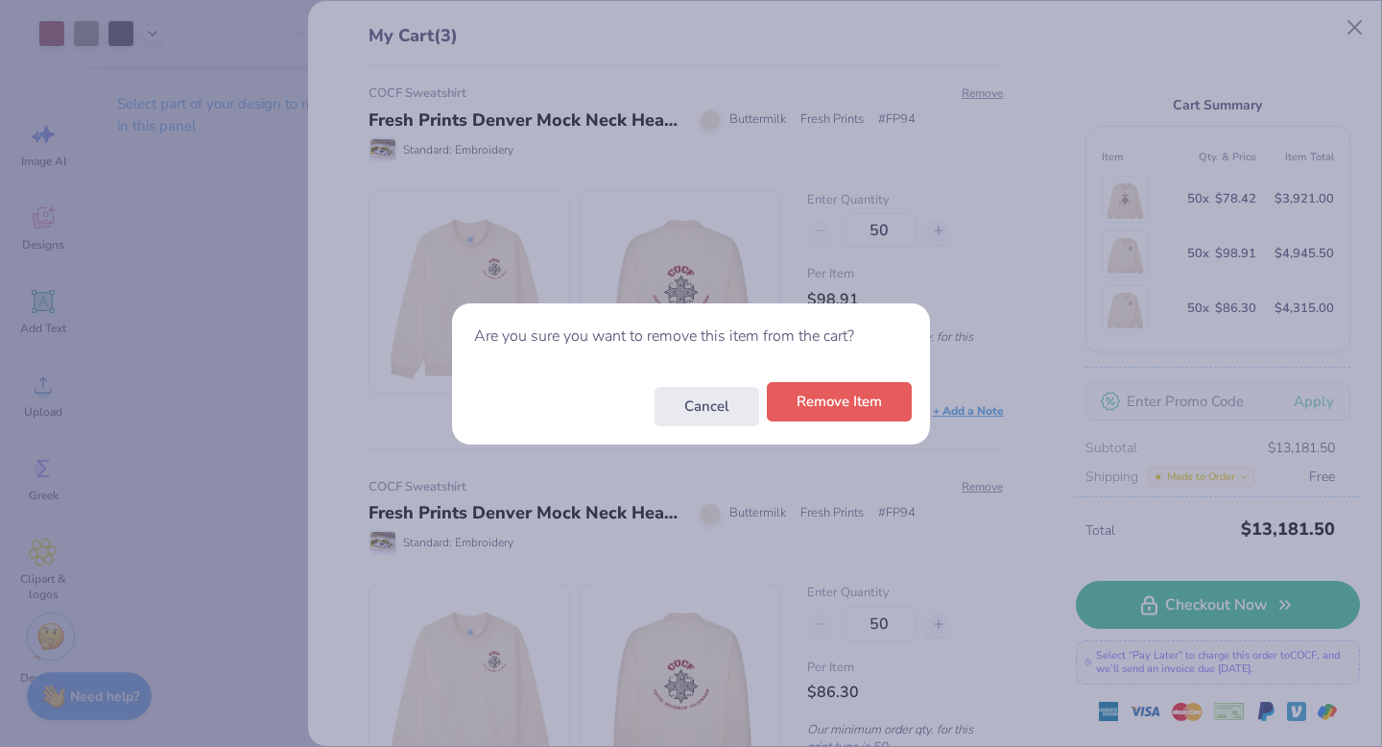
click at [817, 397] on button "Remove Item" at bounding box center [839, 401] width 145 height 39
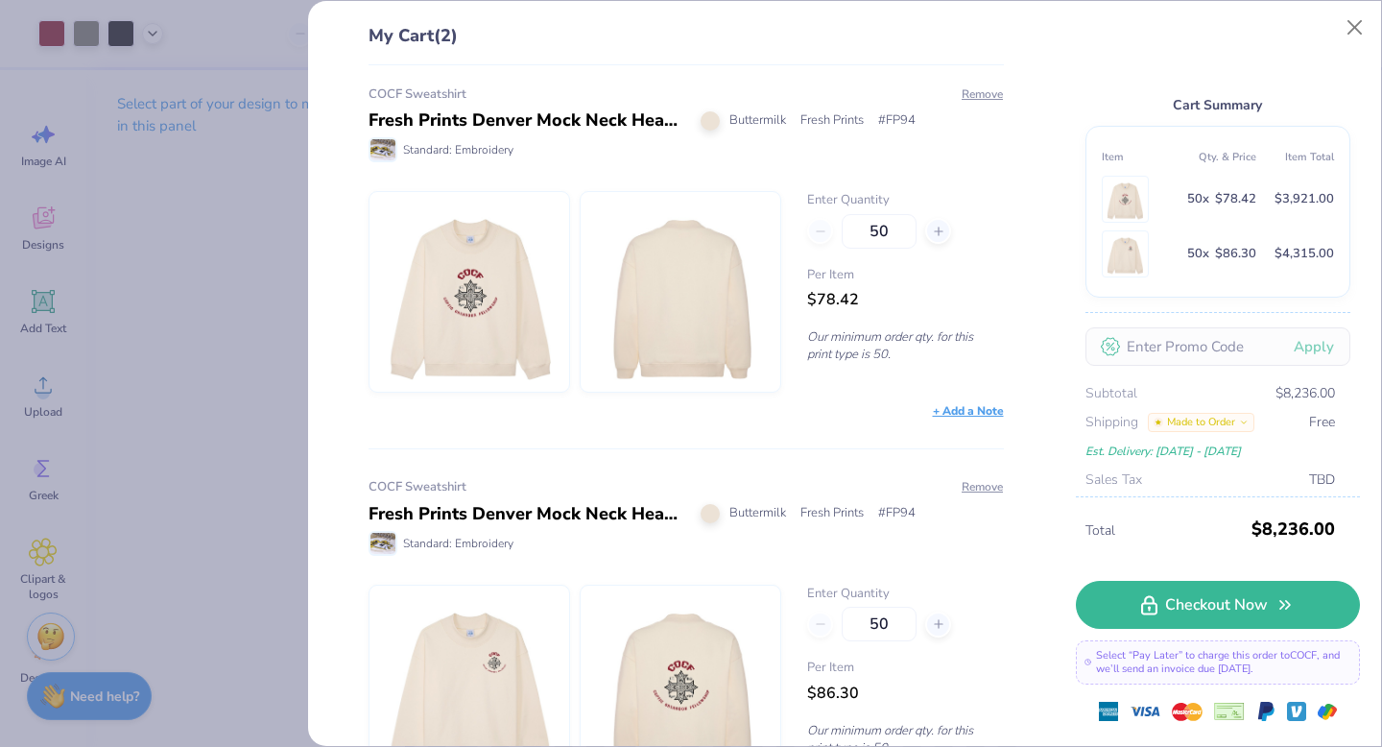
scroll to position [94, 0]
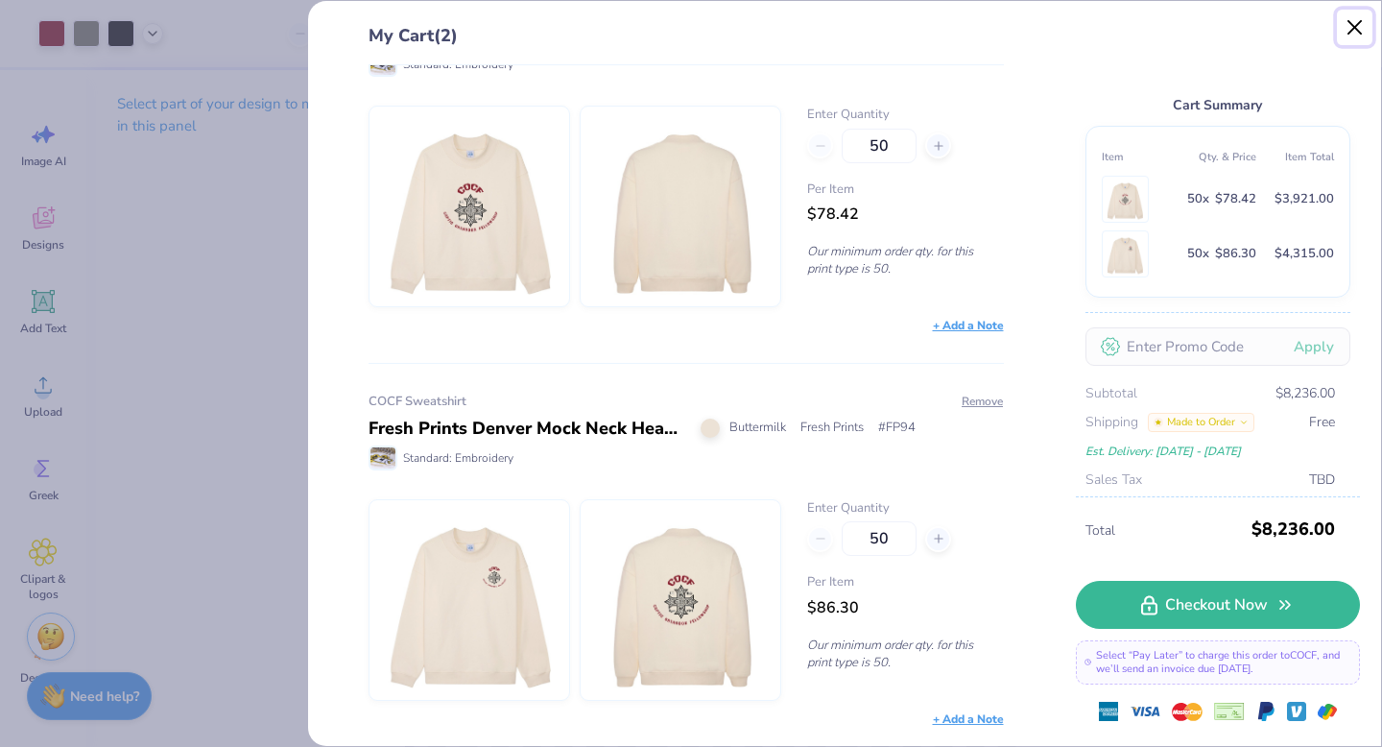
click at [1356, 27] on button "Close" at bounding box center [1355, 28] width 36 height 36
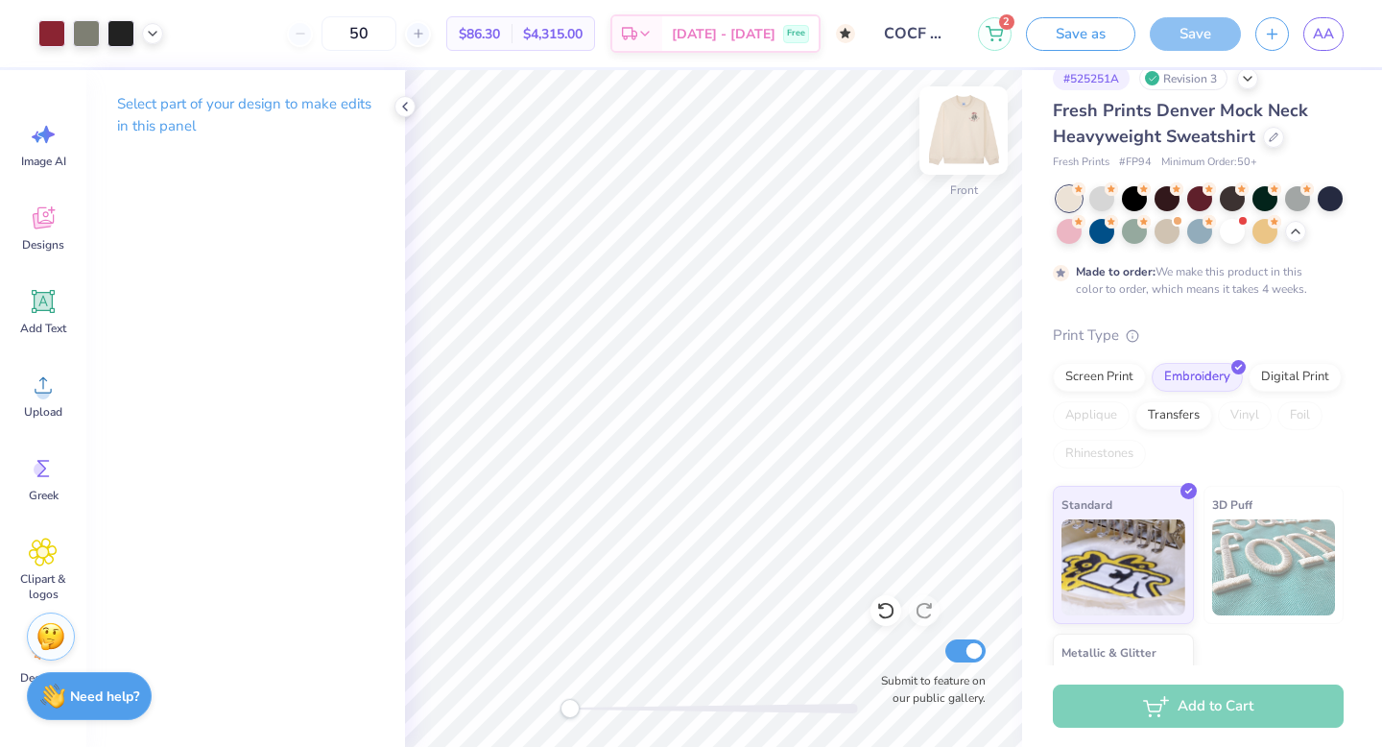
click at [978, 149] on img at bounding box center [963, 130] width 77 height 77
